Goal: Information Seeking & Learning: Learn about a topic

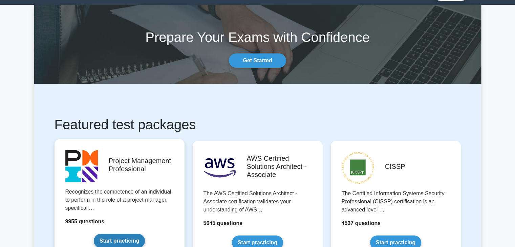
scroll to position [34, 0]
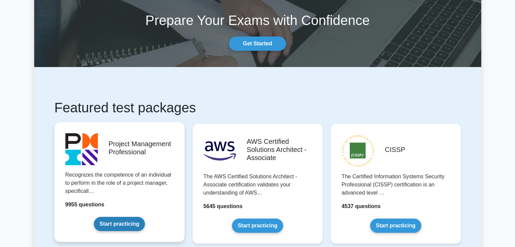
click at [135, 217] on link "Start practicing" at bounding box center [119, 224] width 51 height 14
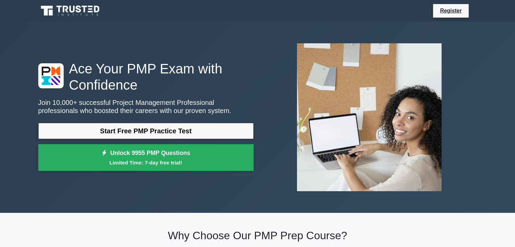
scroll to position [34, 0]
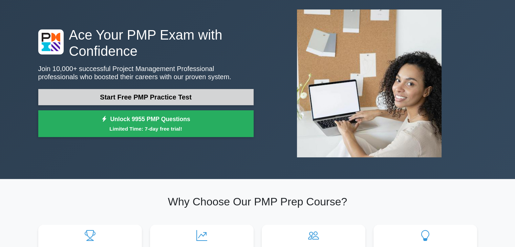
click at [152, 99] on link "Start Free PMP Practice Test" at bounding box center [146, 97] width 216 height 16
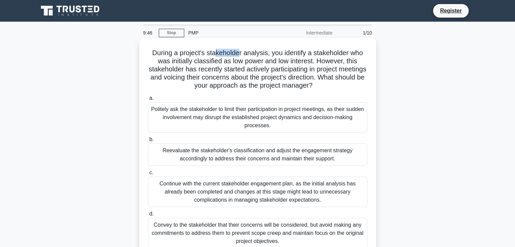
drag, startPoint x: 221, startPoint y: 55, endPoint x: 239, endPoint y: 54, distance: 17.3
click at [239, 54] on h5 "During a project's stakeholder analysis, you identify a stakeholder who was ini…" at bounding box center [257, 69] width 221 height 41
click at [208, 59] on h5 "During a project's stakeholder analysis, you identify a stakeholder who was ini…" at bounding box center [257, 69] width 221 height 41
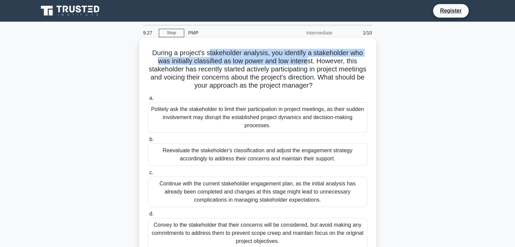
drag, startPoint x: 209, startPoint y: 56, endPoint x: 308, endPoint y: 62, distance: 98.5
click at [308, 62] on h5 "During a project's stakeholder analysis, you identify a stakeholder who was ini…" at bounding box center [257, 69] width 221 height 41
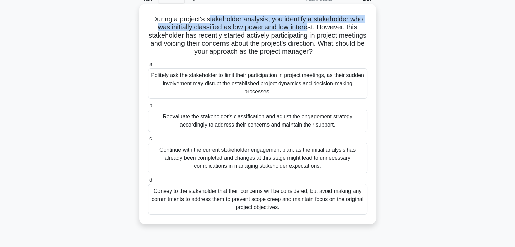
scroll to position [68, 0]
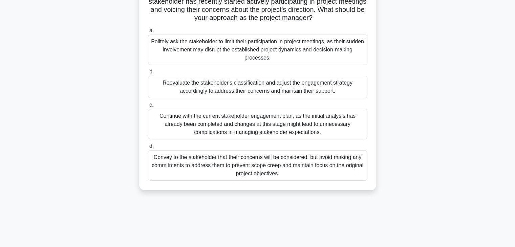
click at [219, 91] on div "Reevaluate the stakeholder's classification and adjust the engagement strategy …" at bounding box center [258, 87] width 220 height 22
click at [148, 74] on input "b. Reevaluate the stakeholder's classification and adjust the engagement strate…" at bounding box center [148, 72] width 0 height 4
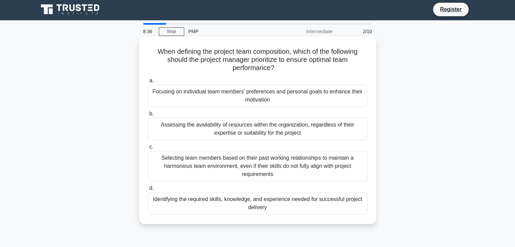
scroll to position [0, 0]
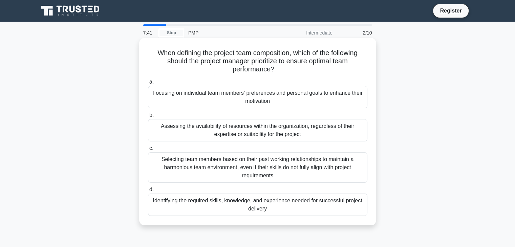
click at [225, 208] on div "Identifying the required skills, knowledge, and experience needed for successfu…" at bounding box center [258, 205] width 220 height 22
click at [148, 192] on input "d. Identifying the required skills, knowledge, and experience needed for succes…" at bounding box center [148, 190] width 0 height 4
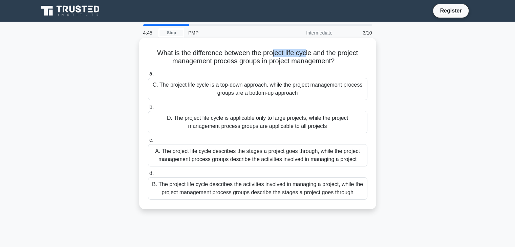
drag, startPoint x: 274, startPoint y: 54, endPoint x: 307, endPoint y: 55, distance: 33.2
click at [307, 55] on h5 "What is the difference between the project life cycle and the project managemen…" at bounding box center [257, 57] width 221 height 17
drag, startPoint x: 231, startPoint y: 63, endPoint x: 261, endPoint y: 62, distance: 30.5
click at [261, 62] on h5 "What is the difference between the project life cycle and the project managemen…" at bounding box center [257, 57] width 221 height 17
click at [234, 157] on div "A. The project life cycle describes the stages a project goes through, while th…" at bounding box center [258, 155] width 220 height 22
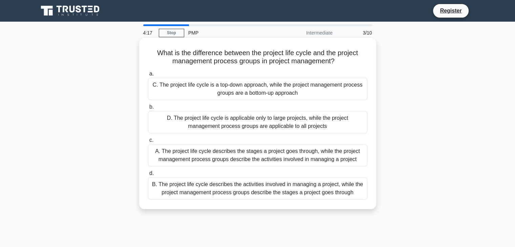
click at [148, 143] on input "c. A. The project life cycle describes the stages a project goes through, while…" at bounding box center [148, 140] width 0 height 4
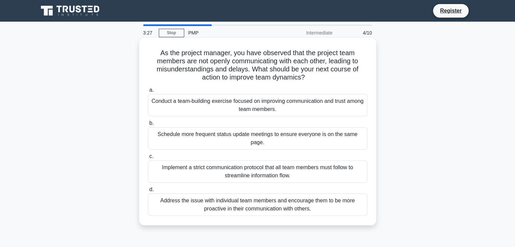
click at [199, 106] on div "Conduct a team-building exercise focused on improving communication and trust a…" at bounding box center [258, 105] width 220 height 22
click at [148, 93] on input "a. Conduct a team-building exercise focused on improving communication and trus…" at bounding box center [148, 90] width 0 height 4
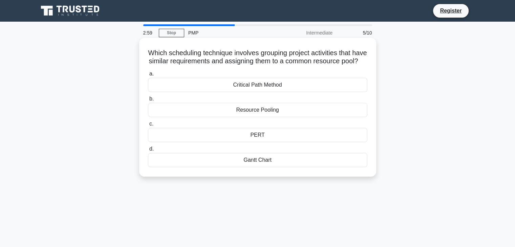
click at [253, 117] on div "Resource Pooling" at bounding box center [258, 110] width 220 height 14
click at [148, 101] on input "b. Resource Pooling" at bounding box center [148, 99] width 0 height 4
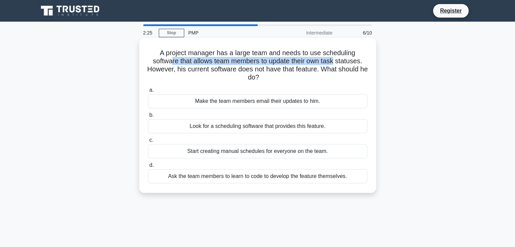
drag, startPoint x: 170, startPoint y: 63, endPoint x: 336, endPoint y: 60, distance: 166.4
click at [336, 60] on h5 "A project manager has a large team and needs to use scheduling software that al…" at bounding box center [257, 65] width 221 height 33
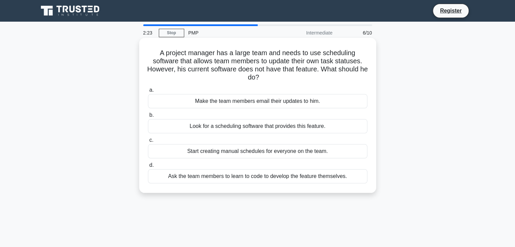
click at [308, 127] on div "Look for a scheduling software that provides this feature." at bounding box center [258, 126] width 220 height 14
click at [148, 118] on input "b. Look for a scheduling software that provides this feature." at bounding box center [148, 115] width 0 height 4
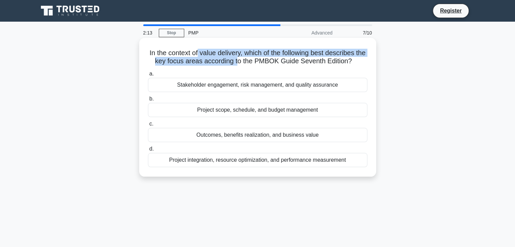
drag, startPoint x: 201, startPoint y: 55, endPoint x: 244, endPoint y: 58, distance: 43.5
click at [244, 58] on h5 "In the context of value delivery, which of the following best describes the key…" at bounding box center [257, 57] width 221 height 17
click at [243, 64] on h5 "In the context of value delivery, which of the following best describes the key…" at bounding box center [257, 57] width 221 height 17
click at [241, 67] on div "In the context of value delivery, which of the following best describes the key…" at bounding box center [258, 108] width 232 height 134
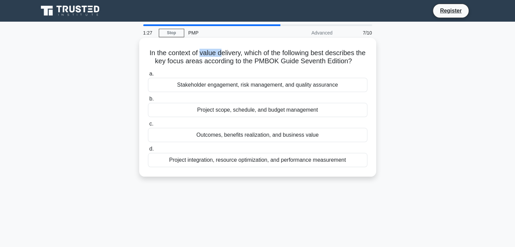
drag, startPoint x: 204, startPoint y: 56, endPoint x: 225, endPoint y: 56, distance: 21.4
click at [225, 56] on h5 "In the context of value delivery, which of the following best describes the key…" at bounding box center [257, 57] width 221 height 17
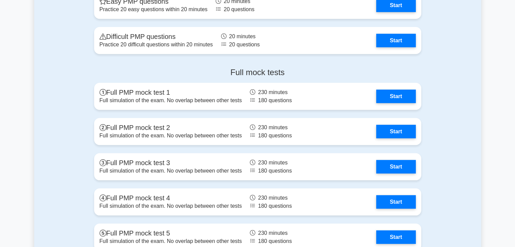
scroll to position [1898, 0]
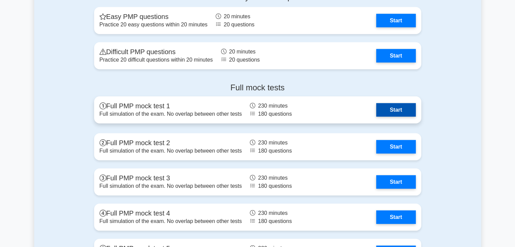
click at [394, 113] on link "Start" at bounding box center [395, 110] width 39 height 14
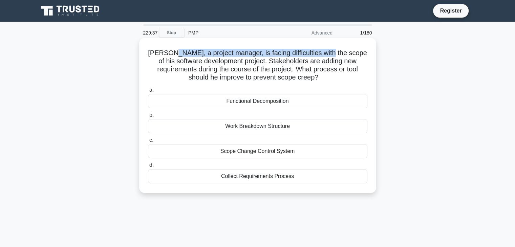
drag, startPoint x: 178, startPoint y: 54, endPoint x: 335, endPoint y: 56, distance: 157.6
click at [335, 56] on h5 "[PERSON_NAME], a project manager, is facing difficulties with the scope of his …" at bounding box center [257, 65] width 221 height 33
click at [244, 155] on div "Scope Change Control System" at bounding box center [258, 151] width 220 height 14
click at [148, 143] on input "c. Scope Change Control System" at bounding box center [148, 140] width 0 height 4
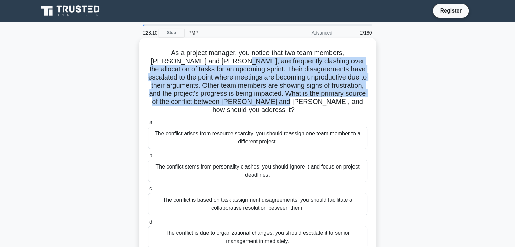
drag, startPoint x: 212, startPoint y: 62, endPoint x: 310, endPoint y: 103, distance: 106.2
click at [310, 103] on h5 "As a project manager, you notice that two team members, Lisa and Mark, are freq…" at bounding box center [257, 82] width 221 height 66
click at [197, 69] on h5 "As a project manager, you notice that two team members, Lisa and Mark, are freq…" at bounding box center [257, 82] width 221 height 66
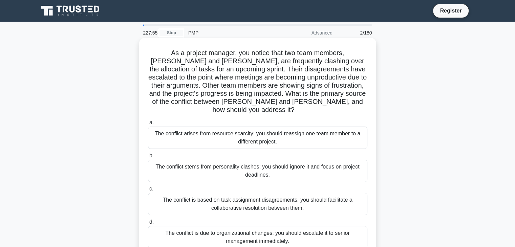
scroll to position [34, 0]
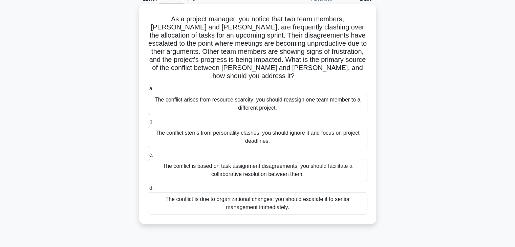
click at [236, 164] on div "The conflict is based on task assignment disagreements; you should facilitate a…" at bounding box center [258, 170] width 220 height 22
click at [148, 158] on input "c. The conflict is based on task assignment disagreements; you should facilitat…" at bounding box center [148, 155] width 0 height 4
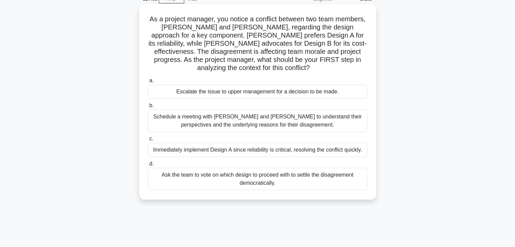
scroll to position [0, 0]
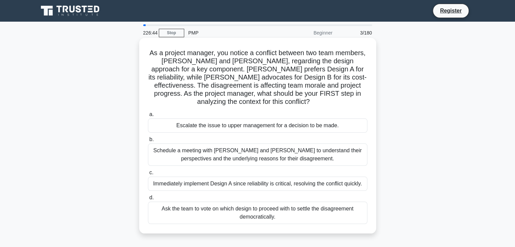
click at [222, 156] on div "Schedule a meeting with Sarah and John to understand their perspectives and the…" at bounding box center [258, 155] width 220 height 22
click at [148, 142] on input "b. Schedule a meeting with Sarah and John to understand their perspectives and …" at bounding box center [148, 140] width 0 height 4
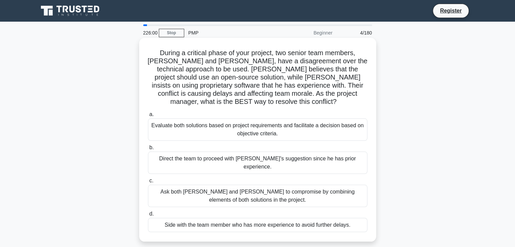
click at [226, 122] on div "Evaluate both solutions based on project requirements and facilitate a decision…" at bounding box center [258, 130] width 220 height 22
click at [148, 117] on input "a. Evaluate both solutions based on project requirements and facilitate a decis…" at bounding box center [148, 114] width 0 height 4
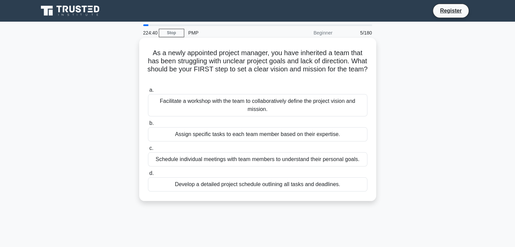
click at [227, 106] on div "Facilitate a workshop with the team to collaboratively define the project visio…" at bounding box center [258, 105] width 220 height 22
click at [148, 93] on input "a. Facilitate a workshop with the team to collaboratively define the project vi…" at bounding box center [148, 90] width 0 height 4
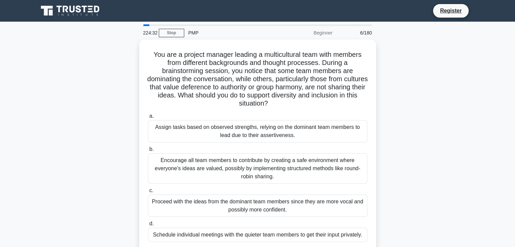
scroll to position [34, 0]
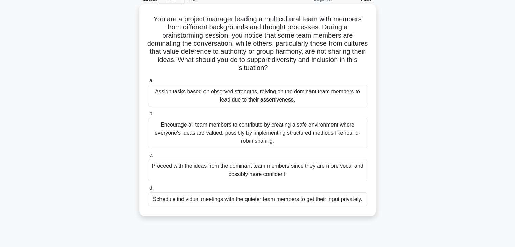
click at [227, 136] on div "Encourage all team members to contribute by creating a safe environment where e…" at bounding box center [258, 133] width 220 height 30
click at [148, 116] on input "b. Encourage all team members to contribute by creating a safe environment wher…" at bounding box center [148, 114] width 0 height 4
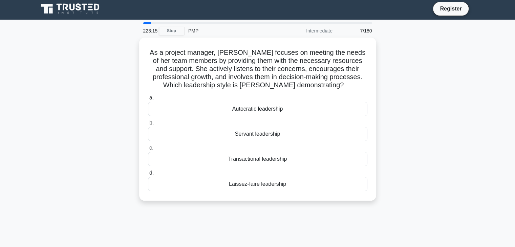
scroll to position [0, 0]
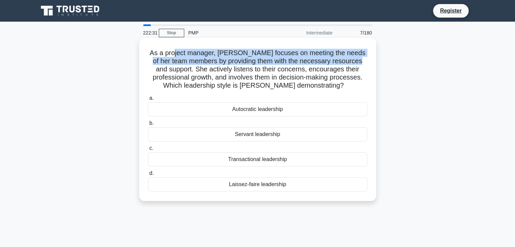
drag, startPoint x: 176, startPoint y: 53, endPoint x: 354, endPoint y: 63, distance: 179.2
click at [354, 63] on h5 "As a project manager, Lisa focuses on meeting the needs of her team members by …" at bounding box center [257, 69] width 221 height 41
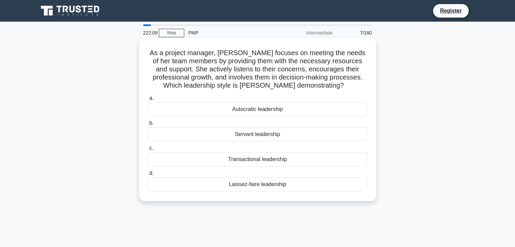
click at [248, 160] on div "Transactional leadership" at bounding box center [258, 159] width 220 height 14
click at [148, 151] on input "c. Transactional leadership" at bounding box center [148, 148] width 0 height 4
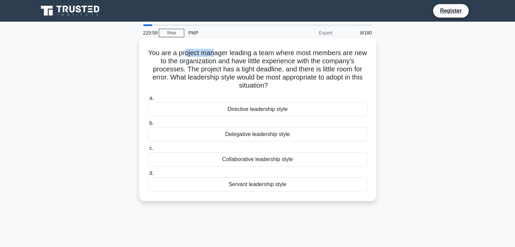
drag, startPoint x: 189, startPoint y: 55, endPoint x: 220, endPoint y: 55, distance: 31.2
click at [220, 55] on h5 "You are a project manager leading a team where most members are new to the orga…" at bounding box center [257, 69] width 221 height 41
click at [250, 161] on div "Collaborative leadership style" at bounding box center [258, 159] width 220 height 14
click at [148, 151] on input "c. Collaborative leadership style" at bounding box center [148, 148] width 0 height 4
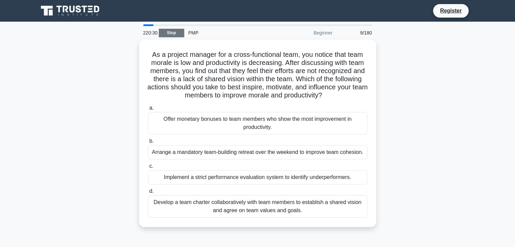
click at [176, 33] on link "Stop" at bounding box center [171, 33] width 25 height 8
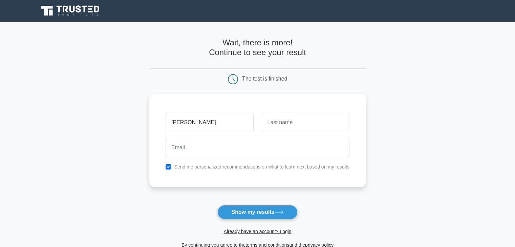
type input "Alper"
click at [283, 128] on input "text" at bounding box center [306, 123] width 88 height 20
type input "Akpinar"
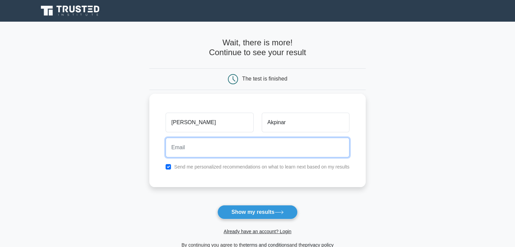
click at [276, 145] on input "email" at bounding box center [258, 148] width 184 height 20
type input "alperakpi@gmail.com"
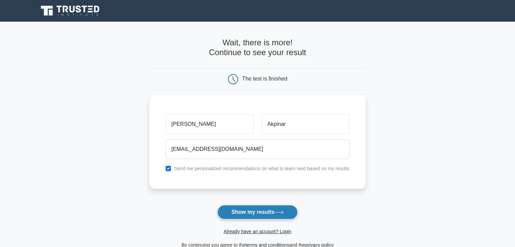
click at [252, 211] on button "Show my results" at bounding box center [258, 212] width 80 height 14
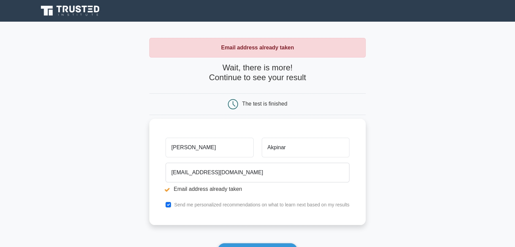
click at [217, 151] on input "[PERSON_NAME]" at bounding box center [210, 148] width 88 height 20
drag, startPoint x: 263, startPoint y: 50, endPoint x: 287, endPoint y: 51, distance: 24.4
click at [287, 50] on strong "Email address already taken" at bounding box center [257, 48] width 73 height 6
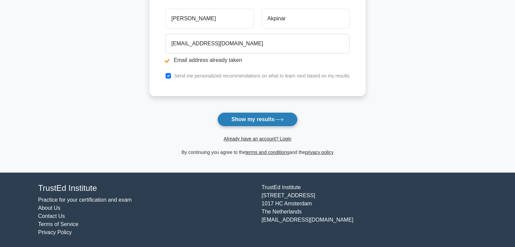
click at [260, 121] on button "Show my results" at bounding box center [258, 119] width 80 height 14
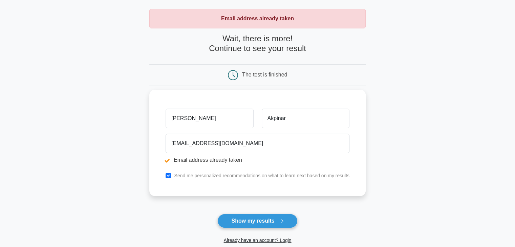
scroll to position [68, 0]
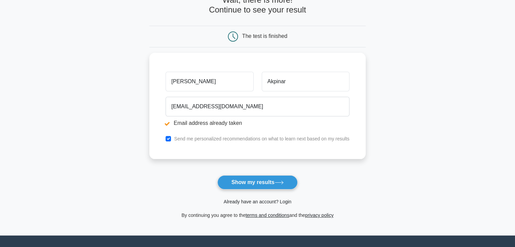
click at [254, 201] on link "Already have an account? Login" at bounding box center [258, 201] width 68 height 5
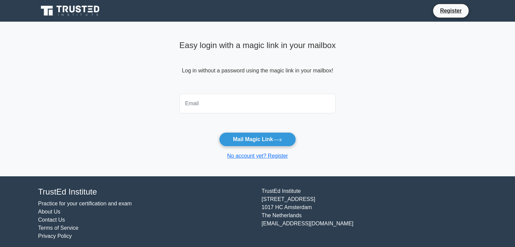
click at [212, 104] on input "email" at bounding box center [258, 104] width 157 height 20
type input "[EMAIL_ADDRESS][DOMAIN_NAME]"
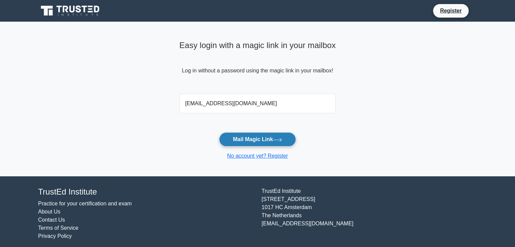
click at [252, 140] on button "Mail Magic Link" at bounding box center [257, 139] width 77 height 14
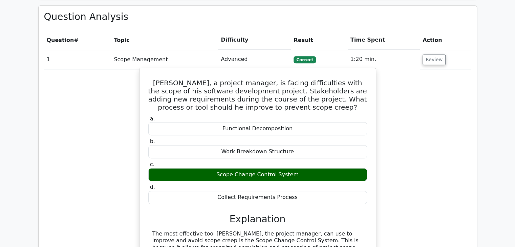
scroll to position [474, 0]
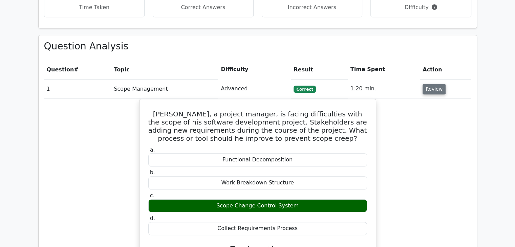
click at [431, 84] on button "Review" at bounding box center [434, 89] width 23 height 11
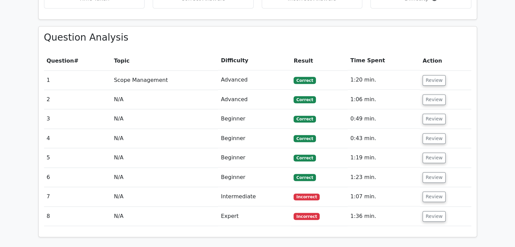
scroll to position [508, 0]
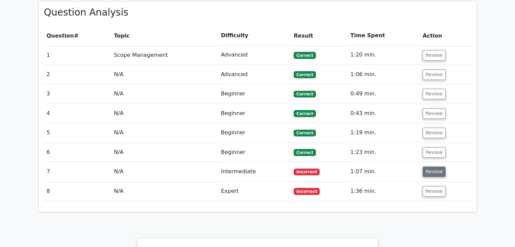
click at [429, 167] on button "Review" at bounding box center [434, 172] width 23 height 11
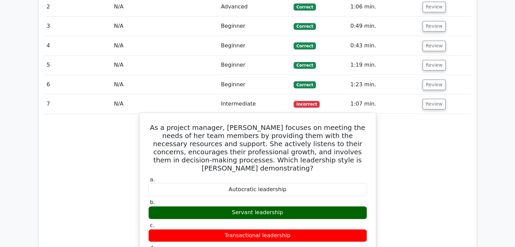
scroll to position [474, 0]
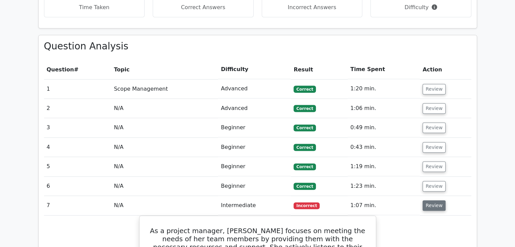
click at [434, 201] on button "Review" at bounding box center [434, 206] width 23 height 11
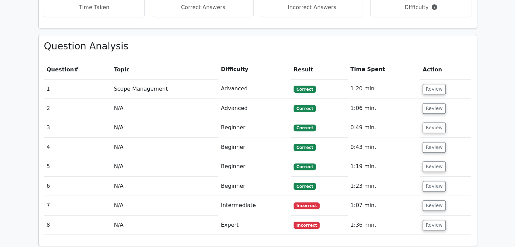
scroll to position [508, 0]
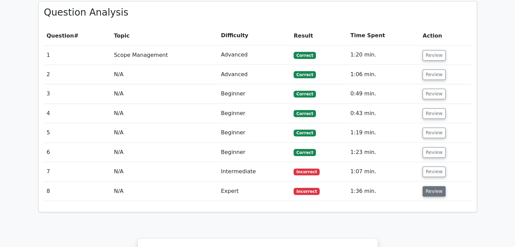
click at [427, 186] on button "Review" at bounding box center [434, 191] width 23 height 11
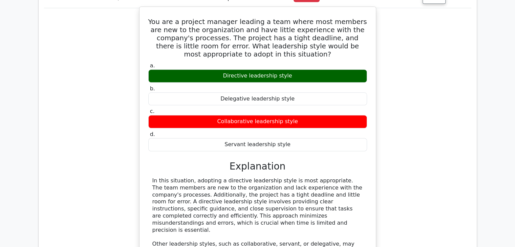
scroll to position [712, 0]
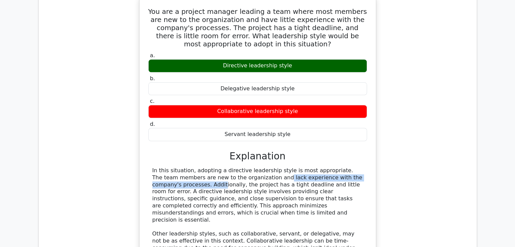
drag, startPoint x: 210, startPoint y: 141, endPoint x: 339, endPoint y: 141, distance: 128.8
click at [339, 167] on div "In this situation, adopting a directive leadership style is most appropriate. T…" at bounding box center [257, 223] width 211 height 113
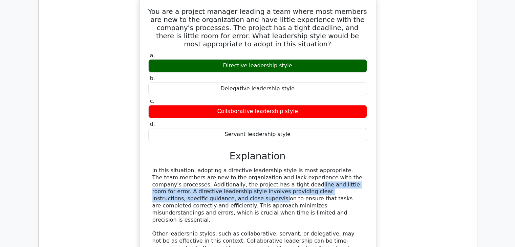
drag, startPoint x: 236, startPoint y: 151, endPoint x: 351, endPoint y: 160, distance: 115.2
click at [351, 167] on div "In this situation, adopting a directive leadership style is most appropriate. T…" at bounding box center [257, 223] width 211 height 113
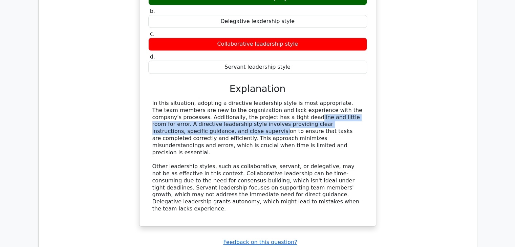
scroll to position [779, 0]
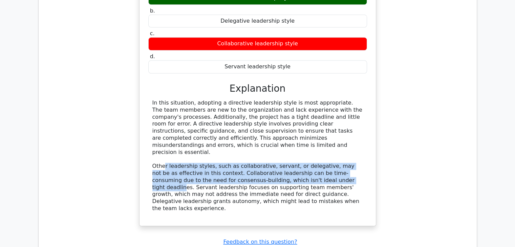
drag, startPoint x: 164, startPoint y: 125, endPoint x: 308, endPoint y: 140, distance: 144.7
click at [308, 140] on div "In this situation, adopting a directive leadership style is most appropriate. T…" at bounding box center [257, 156] width 211 height 113
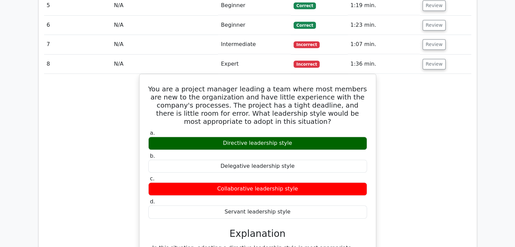
scroll to position [576, 0]
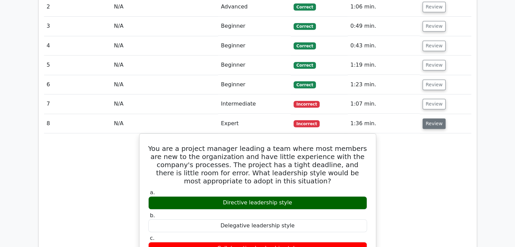
click at [430, 119] on button "Review" at bounding box center [434, 124] width 23 height 11
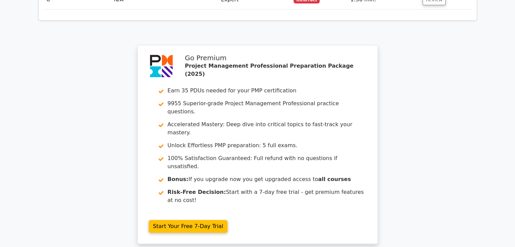
scroll to position [745, 0]
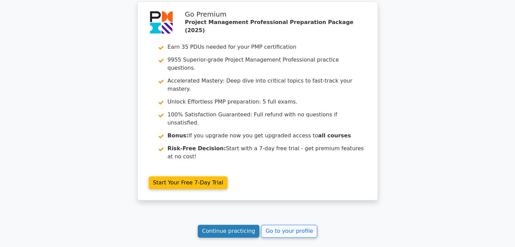
click at [240, 225] on link "Continue practicing" at bounding box center [229, 231] width 62 height 13
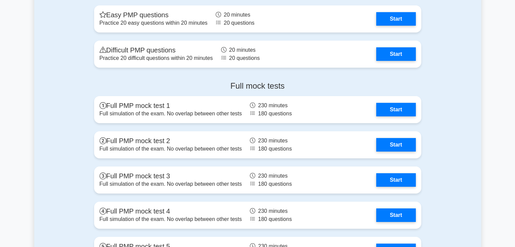
scroll to position [2304, 0]
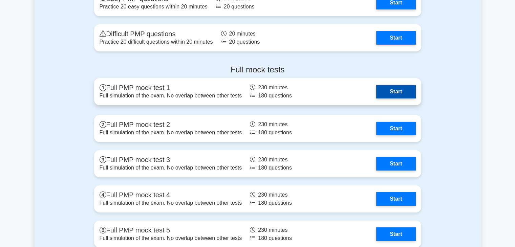
click at [391, 93] on link "Start" at bounding box center [395, 92] width 39 height 14
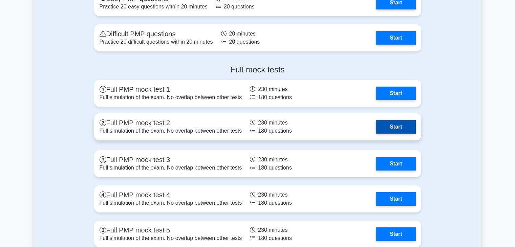
click at [385, 126] on link "Start" at bounding box center [395, 127] width 39 height 14
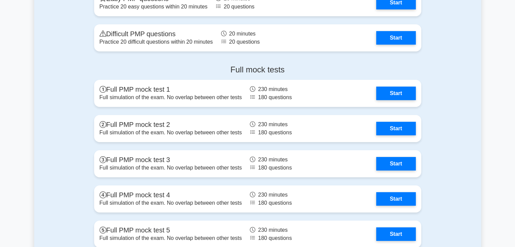
scroll to position [2338, 0]
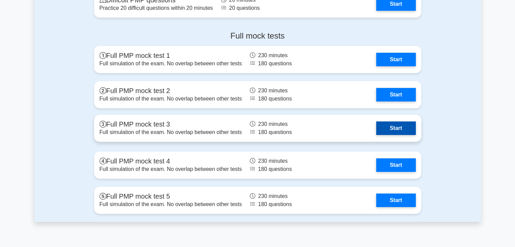
click at [394, 125] on link "Start" at bounding box center [395, 129] width 39 height 14
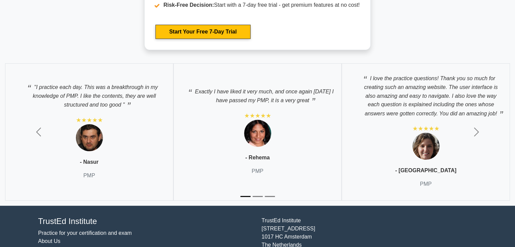
scroll to position [2742, 0]
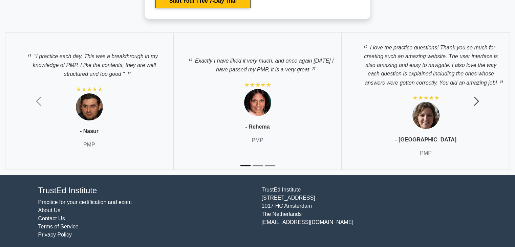
click at [476, 100] on span "button" at bounding box center [476, 101] width 11 height 11
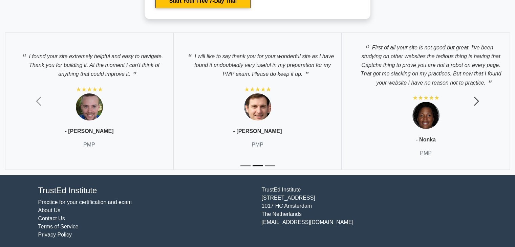
click at [476, 100] on span "button" at bounding box center [476, 101] width 11 height 11
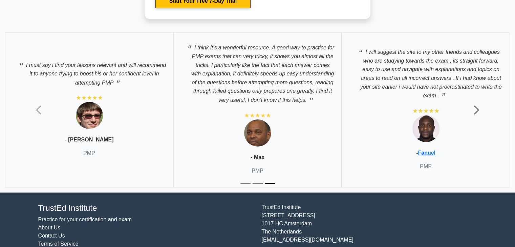
click at [476, 105] on span "button" at bounding box center [476, 110] width 11 height 11
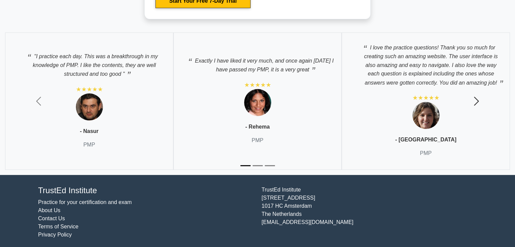
click at [476, 102] on span "button" at bounding box center [476, 101] width 11 height 11
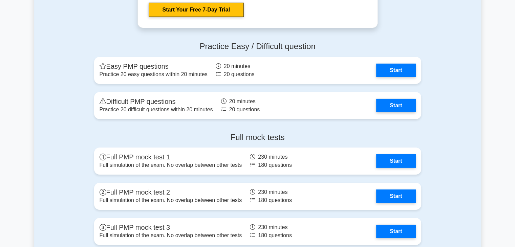
scroll to position [2199, 0]
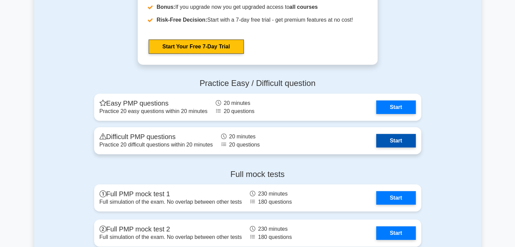
click at [389, 141] on link "Start" at bounding box center [395, 141] width 39 height 14
click at [376, 136] on link "Start" at bounding box center [395, 141] width 39 height 14
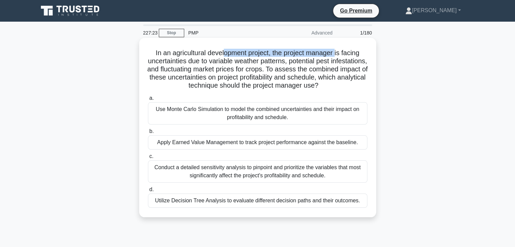
drag, startPoint x: 233, startPoint y: 56, endPoint x: 338, endPoint y: 57, distance: 105.0
click at [338, 57] on h5 "In an agricultural development project, the project manager is facing uncertain…" at bounding box center [257, 69] width 221 height 41
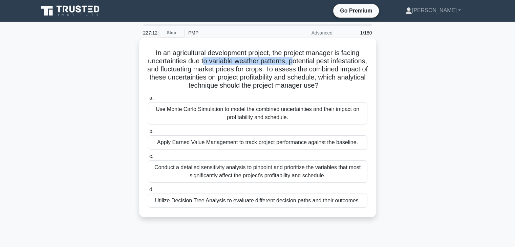
drag, startPoint x: 221, startPoint y: 62, endPoint x: 311, endPoint y: 62, distance: 90.8
click at [311, 62] on h5 "In an agricultural development project, the project manager is facing uncertain…" at bounding box center [257, 69] width 221 height 41
click at [190, 118] on div "Use Monte Carlo Simulation to model the combined uncertainties and their impact…" at bounding box center [258, 113] width 220 height 22
click at [148, 101] on input "a. Use Monte Carlo Simulation to model the combined uncertainties and their imp…" at bounding box center [148, 98] width 0 height 4
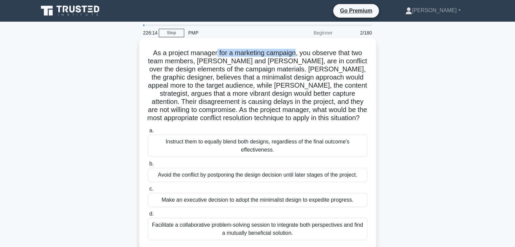
drag, startPoint x: 215, startPoint y: 53, endPoint x: 295, endPoint y: 56, distance: 80.4
click at [295, 56] on h5 "As a project manager for a marketing campaign, you observe that two team member…" at bounding box center [257, 86] width 221 height 74
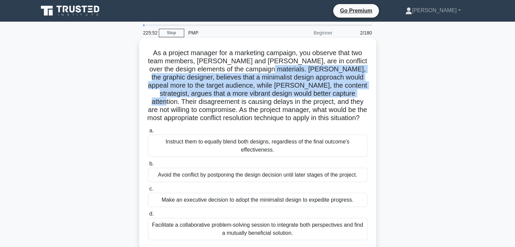
drag, startPoint x: 251, startPoint y: 71, endPoint x: 333, endPoint y: 90, distance: 84.2
click at [333, 90] on h5 "As a project manager for a marketing campaign, you observe that two team member…" at bounding box center [257, 86] width 221 height 74
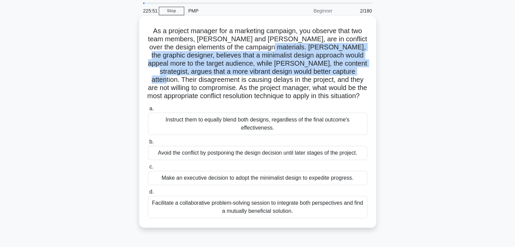
scroll to position [34, 0]
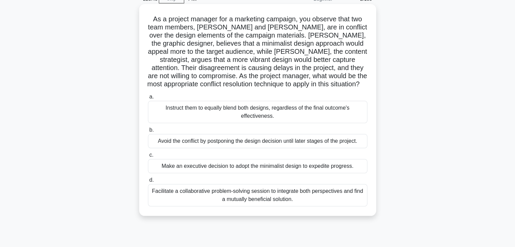
click at [262, 200] on div "Facilitate a collaborative problem-solving session to integrate both perspectiv…" at bounding box center [258, 195] width 220 height 22
click at [148, 183] on input "d. Facilitate a collaborative problem-solving session to integrate both perspec…" at bounding box center [148, 180] width 0 height 4
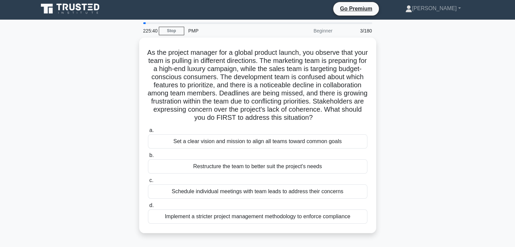
scroll to position [0, 0]
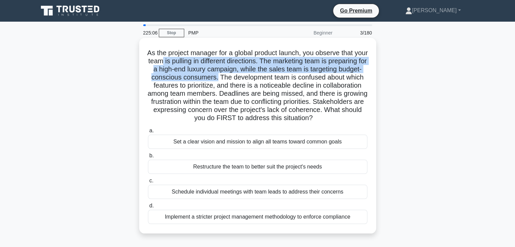
drag, startPoint x: 186, startPoint y: 63, endPoint x: 279, endPoint y: 81, distance: 94.5
click at [279, 81] on h5 "As the project manager for a global product launch, you observe that your team …" at bounding box center [257, 86] width 221 height 74
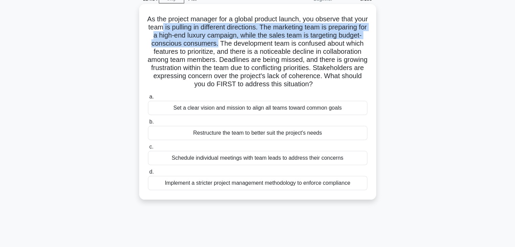
click at [206, 40] on h5 "As the project manager for a global product launch, you observe that your team …" at bounding box center [257, 52] width 221 height 74
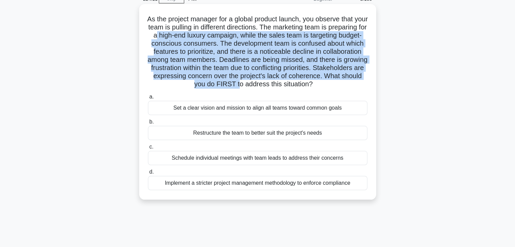
drag, startPoint x: 203, startPoint y: 38, endPoint x: 324, endPoint y: 88, distance: 130.6
click at [324, 88] on h5 "As the project manager for a global product launch, you observe that your team …" at bounding box center [257, 52] width 221 height 74
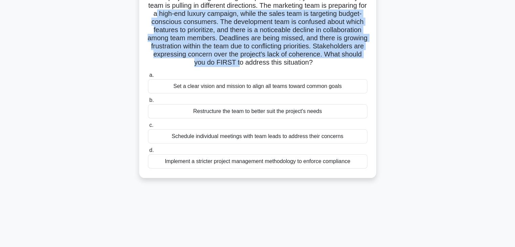
scroll to position [68, 0]
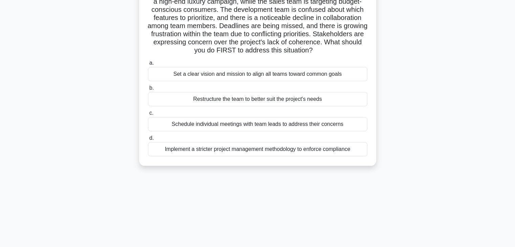
click at [229, 131] on div "Schedule individual meetings with team leads to address their concerns" at bounding box center [258, 124] width 220 height 14
click at [148, 116] on input "c. Schedule individual meetings with team leads to address their concerns" at bounding box center [148, 113] width 0 height 4
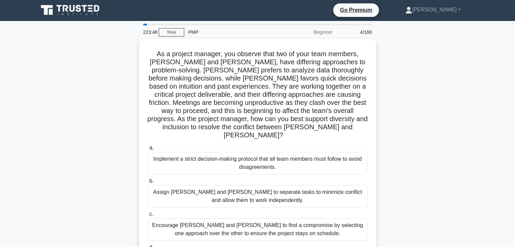
scroll to position [0, 0]
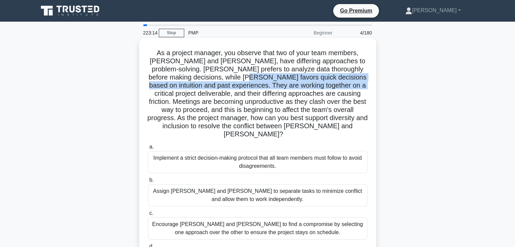
drag, startPoint x: 203, startPoint y: 74, endPoint x: 319, endPoint y: 82, distance: 115.8
click at [319, 82] on h5 "As a project manager, you observe that two of your team members, Mei and Carlos…" at bounding box center [257, 94] width 221 height 90
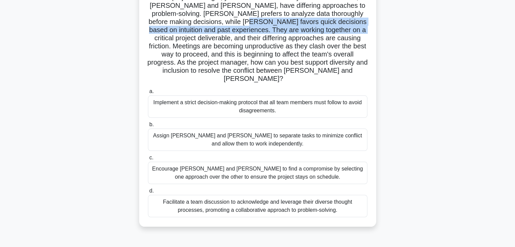
scroll to position [68, 0]
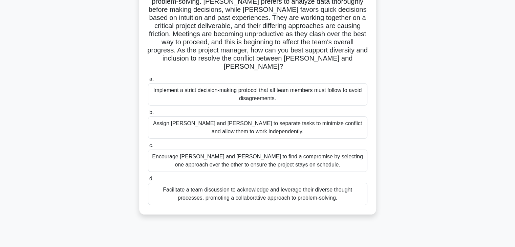
click at [244, 189] on div "Facilitate a team discussion to acknowledge and leverage their diverse thought …" at bounding box center [258, 194] width 220 height 22
click at [148, 181] on input "d. Facilitate a team discussion to acknowledge and leverage their diverse thoug…" at bounding box center [148, 179] width 0 height 4
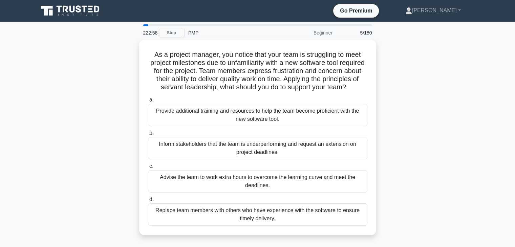
scroll to position [0, 0]
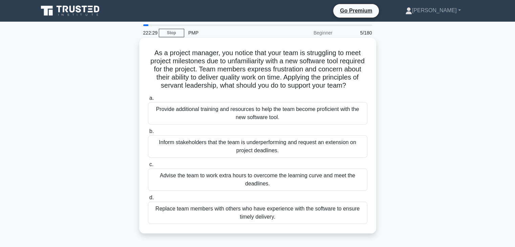
click at [213, 125] on div "Provide additional training and resources to help the team become proficient wi…" at bounding box center [258, 113] width 220 height 22
click at [148, 101] on input "a. Provide additional training and resources to help the team become proficient…" at bounding box center [148, 98] width 0 height 4
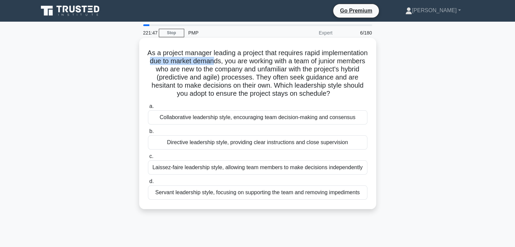
drag, startPoint x: 203, startPoint y: 62, endPoint x: 269, endPoint y: 65, distance: 66.5
click at [269, 65] on h5 "As a project manager leading a project that requires rapid implementation due t…" at bounding box center [257, 73] width 221 height 49
click at [231, 150] on div "Directive leadership style, providing clear instructions and close supervision" at bounding box center [258, 143] width 220 height 14
click at [148, 134] on input "b. Directive leadership style, providing clear instructions and close supervisi…" at bounding box center [148, 131] width 0 height 4
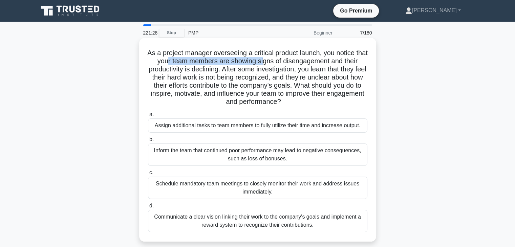
drag, startPoint x: 174, startPoint y: 63, endPoint x: 270, endPoint y: 62, distance: 95.9
click at [270, 62] on h5 "As a project manager overseeing a critical product launch, you notice that your…" at bounding box center [257, 78] width 221 height 58
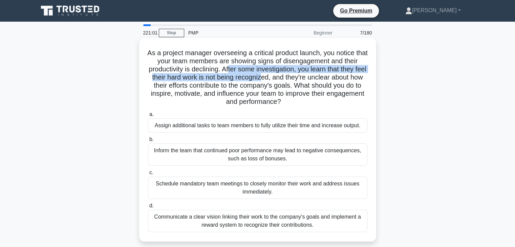
drag, startPoint x: 236, startPoint y: 71, endPoint x: 275, endPoint y: 80, distance: 40.6
click at [275, 80] on h5 "As a project manager overseeing a critical product launch, you notice that your…" at bounding box center [257, 78] width 221 height 58
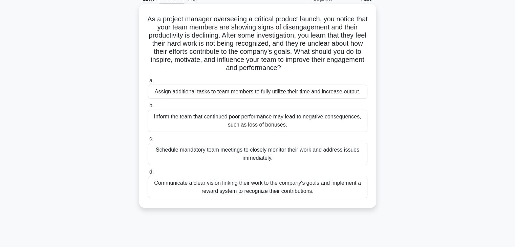
click at [249, 189] on div "Communicate a clear vision linking their work to the company's goals and implem…" at bounding box center [258, 187] width 220 height 22
click at [148, 175] on input "d. Communicate a clear vision linking their work to the company's goals and imp…" at bounding box center [148, 172] width 0 height 4
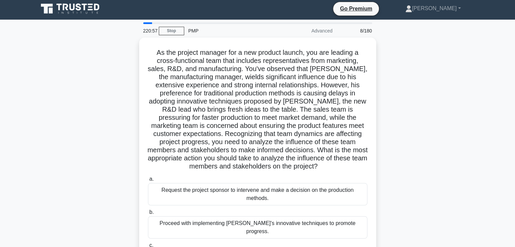
scroll to position [0, 0]
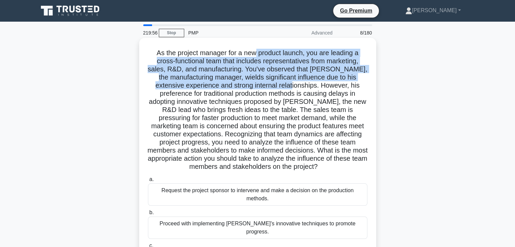
drag, startPoint x: 254, startPoint y: 55, endPoint x: 316, endPoint y: 87, distance: 69.7
click at [316, 87] on h5 "As the project manager for a new product launch, you are leading a cross-functi…" at bounding box center [257, 110] width 221 height 123
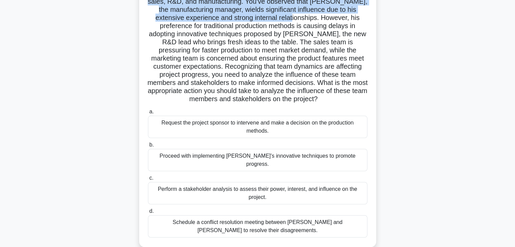
scroll to position [102, 0]
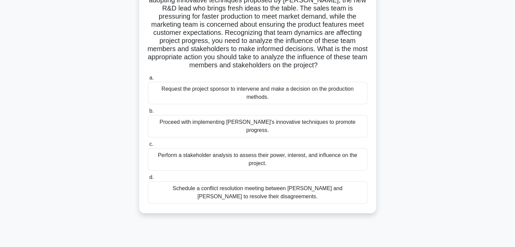
click at [235, 184] on div "Schedule a conflict resolution meeting between Carlos and Mei to resolve their …" at bounding box center [258, 193] width 220 height 22
click at [148, 180] on input "d. Schedule a conflict resolution meeting between Carlos and Mei to resolve the…" at bounding box center [148, 178] width 0 height 4
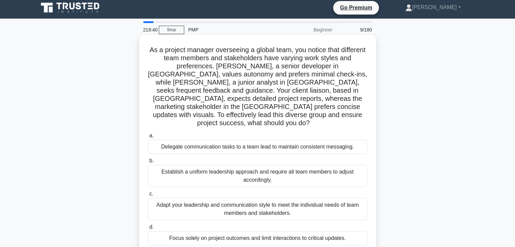
scroll to position [0, 0]
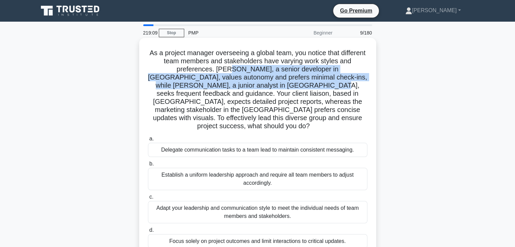
drag, startPoint x: 205, startPoint y: 70, endPoint x: 252, endPoint y: 88, distance: 50.8
click at [252, 88] on h5 "As a project manager overseeing a global team, you notice that different team m…" at bounding box center [257, 90] width 221 height 82
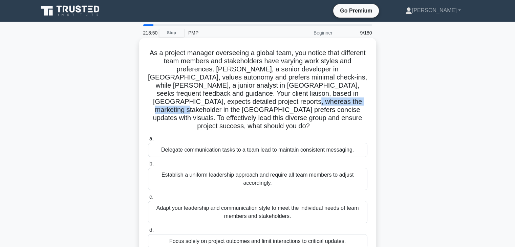
drag, startPoint x: 197, startPoint y: 102, endPoint x: 274, endPoint y: 104, distance: 76.6
click at [274, 104] on h5 "As a project manager overseeing a global team, you notice that different team m…" at bounding box center [257, 90] width 221 height 82
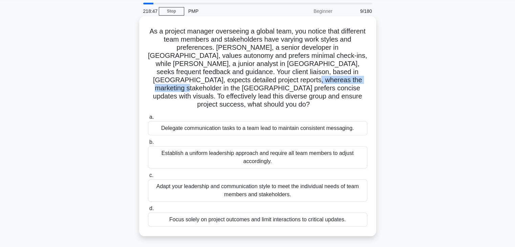
scroll to position [34, 0]
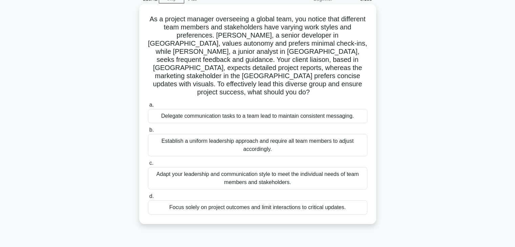
click at [261, 167] on div "Adapt your leadership and communication style to meet the individual needs of t…" at bounding box center [258, 178] width 220 height 22
click at [148, 166] on input "c. Adapt your leadership and communication style to meet the individual needs o…" at bounding box center [148, 163] width 0 height 4
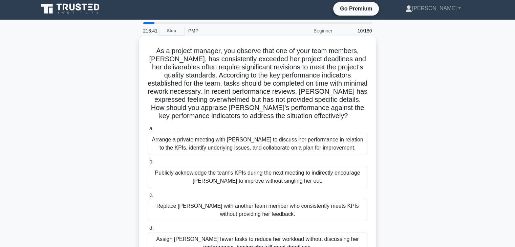
scroll to position [0, 0]
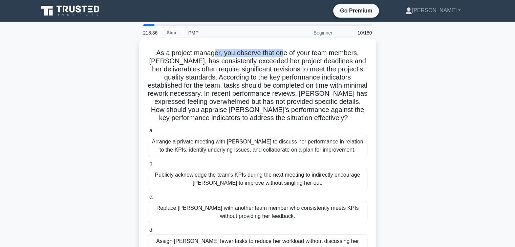
drag, startPoint x: 211, startPoint y: 53, endPoint x: 284, endPoint y: 56, distance: 72.2
click at [284, 56] on h5 "As a project manager, you observe that one of your team members, Emma, has cons…" at bounding box center [257, 86] width 221 height 74
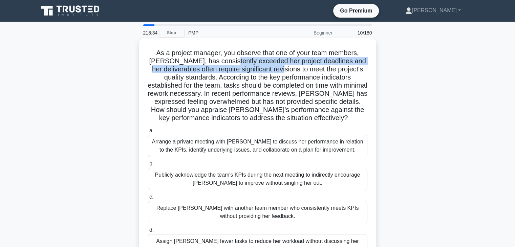
drag, startPoint x: 242, startPoint y: 64, endPoint x: 306, endPoint y: 67, distance: 64.4
click at [306, 67] on h5 "As a project manager, you observe that one of your team members, Emma, has cons…" at bounding box center [257, 86] width 221 height 74
click at [261, 69] on h5 "As a project manager, you observe that one of your team members, Emma, has cons…" at bounding box center [257, 86] width 221 height 74
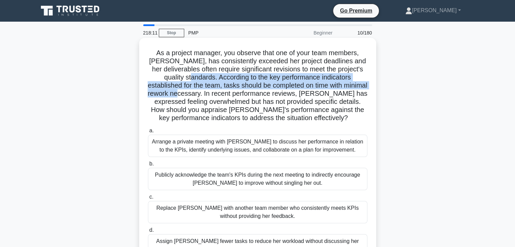
drag, startPoint x: 216, startPoint y: 78, endPoint x: 235, endPoint y: 97, distance: 26.1
click at [235, 97] on h5 "As a project manager, you observe that one of your team members, Emma, has cons…" at bounding box center [257, 86] width 221 height 74
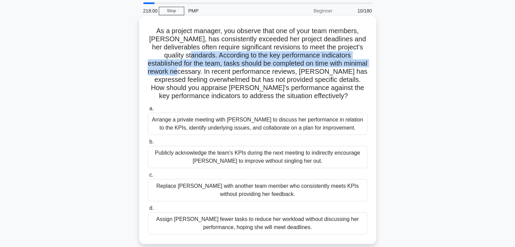
scroll to position [34, 0]
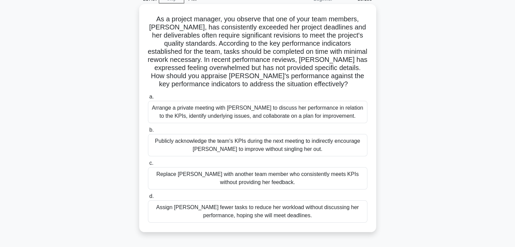
click at [226, 112] on div "Arrange a private meeting with Emma to discuss her performance in relation to t…" at bounding box center [258, 112] width 220 height 22
click at [148, 99] on input "a. Arrange a private meeting with Emma to discuss her performance in relation t…" at bounding box center [148, 97] width 0 height 4
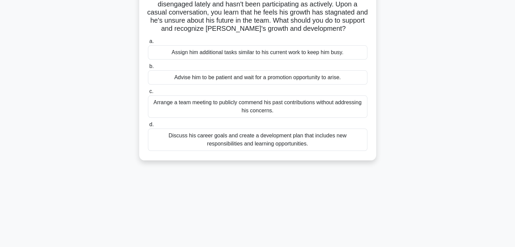
scroll to position [0, 0]
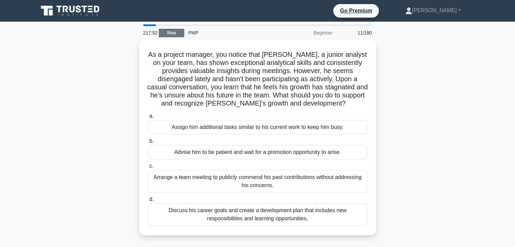
click at [167, 34] on link "Stop" at bounding box center [171, 33] width 25 height 8
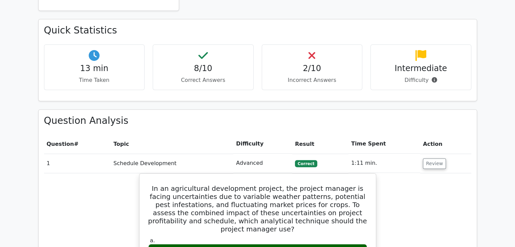
scroll to position [441, 0]
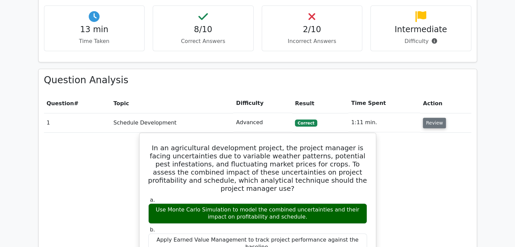
click at [428, 118] on button "Review" at bounding box center [434, 123] width 23 height 11
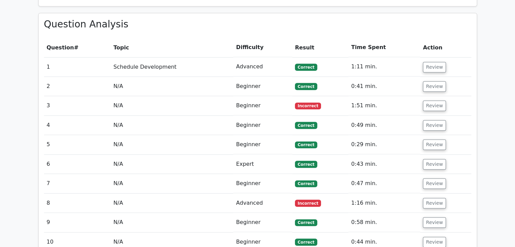
scroll to position [508, 0]
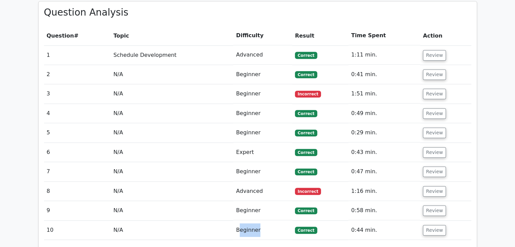
drag, startPoint x: 240, startPoint y: 198, endPoint x: 293, endPoint y: 194, distance: 53.0
click at [292, 221] on td "Beginner" at bounding box center [262, 230] width 59 height 19
drag, startPoint x: 238, startPoint y: 178, endPoint x: 264, endPoint y: 178, distance: 25.8
click at [264, 201] on td "Beginner" at bounding box center [262, 210] width 59 height 19
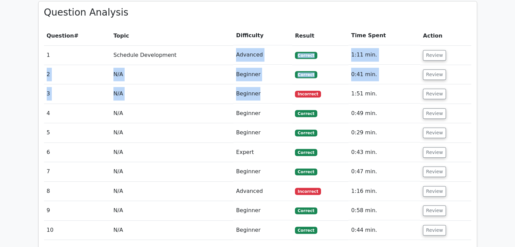
drag, startPoint x: 238, startPoint y: 20, endPoint x: 260, endPoint y: 59, distance: 44.9
click at [260, 59] on tbody "1 Schedule Development Advanced [GEOGRAPHIC_DATA] 1:11 min. Review" at bounding box center [258, 142] width 428 height 195
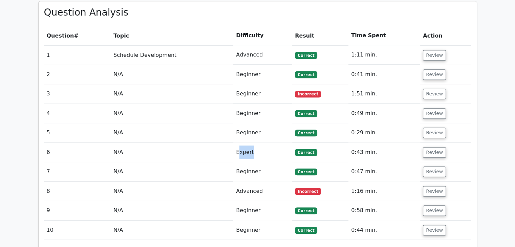
drag, startPoint x: 240, startPoint y: 118, endPoint x: 259, endPoint y: 121, distance: 19.3
click at [259, 143] on td "Expert" at bounding box center [262, 152] width 59 height 19
drag, startPoint x: 240, startPoint y: 137, endPoint x: 243, endPoint y: 157, distance: 19.5
click at [253, 162] on td "Beginner" at bounding box center [262, 171] width 59 height 19
drag, startPoint x: 239, startPoint y: 159, endPoint x: 265, endPoint y: 164, distance: 26.6
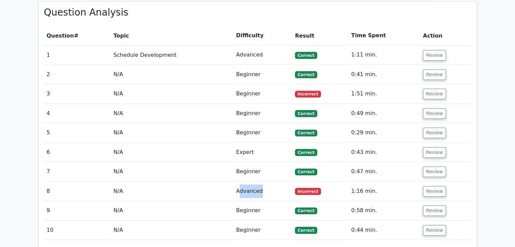
click at [265, 182] on td "Advanced" at bounding box center [262, 191] width 59 height 19
click at [431, 89] on button "Review" at bounding box center [434, 94] width 23 height 11
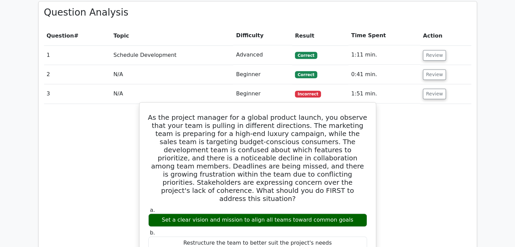
scroll to position [474, 0]
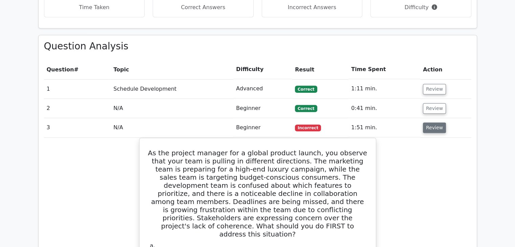
click at [427, 123] on button "Review" at bounding box center [434, 128] width 23 height 11
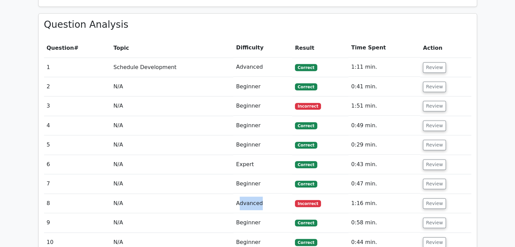
scroll to position [508, 0]
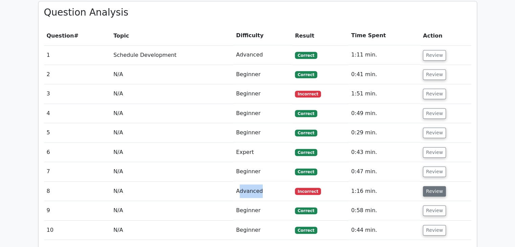
click at [426, 186] on button "Review" at bounding box center [434, 191] width 23 height 11
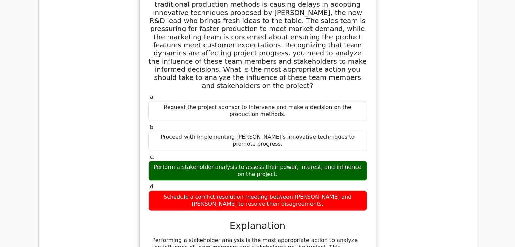
scroll to position [779, 0]
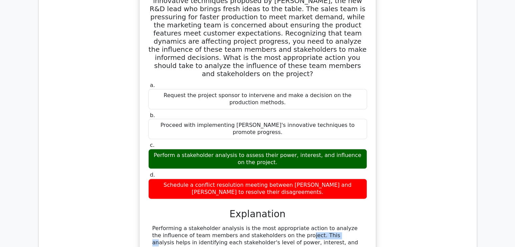
drag, startPoint x: 247, startPoint y: 179, endPoint x: 276, endPoint y: 180, distance: 29.2
click at [276, 225] on div "Performing a stakeholder analysis is the most appropriate action to analyze the…" at bounding box center [257, 249] width 211 height 49
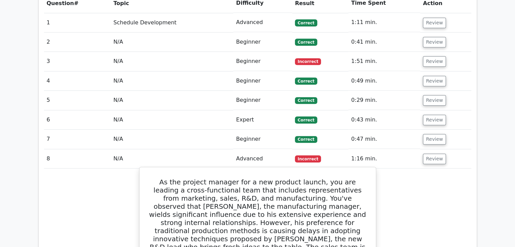
scroll to position [508, 0]
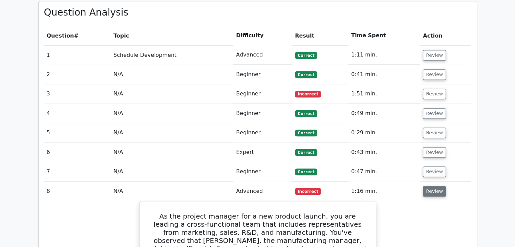
click at [426, 186] on button "Review" at bounding box center [434, 191] width 23 height 11
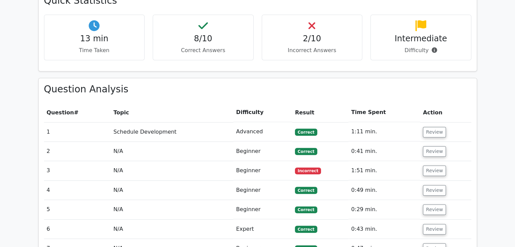
scroll to position [373, 0]
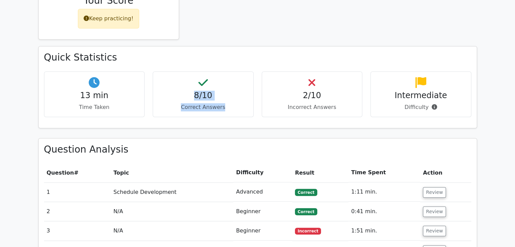
drag, startPoint x: 197, startPoint y: 64, endPoint x: 225, endPoint y: 82, distance: 33.7
click at [225, 82] on div "8/10 Correct Answers" at bounding box center [203, 94] width 101 height 46
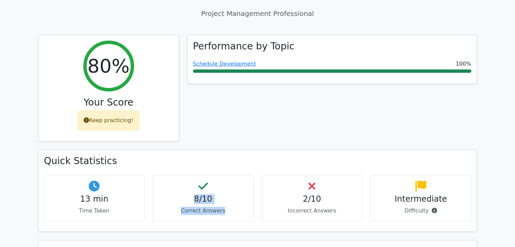
scroll to position [271, 0]
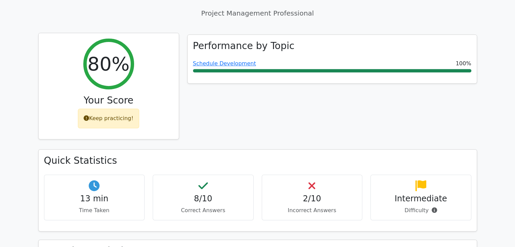
click at [116, 109] on div "Keep practicing!" at bounding box center [108, 119] width 61 height 20
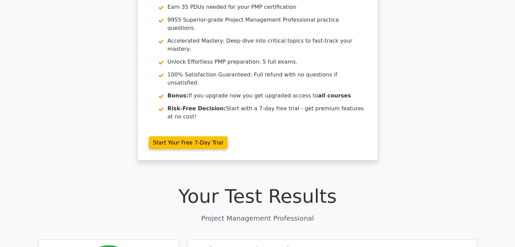
scroll to position [0, 0]
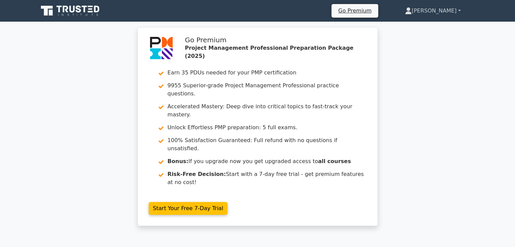
click at [460, 8] on link "[PERSON_NAME]" at bounding box center [433, 11] width 88 height 14
click at [437, 24] on link "Profile" at bounding box center [416, 26] width 54 height 11
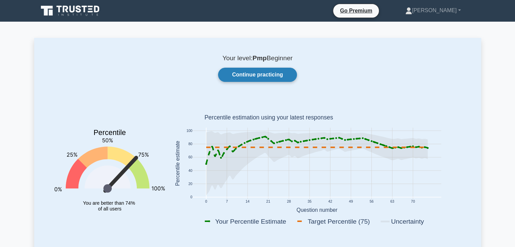
click at [261, 78] on link "Continue practicing" at bounding box center [257, 75] width 79 height 14
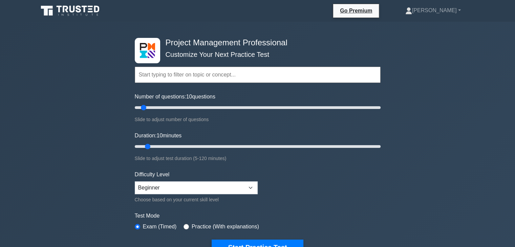
scroll to position [34, 0]
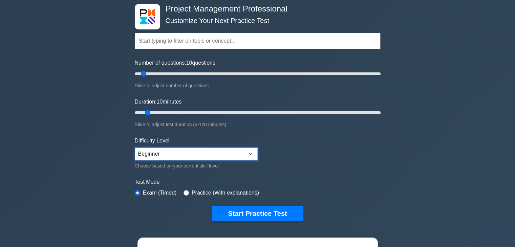
click at [254, 151] on select "Beginner Intermediate Expert" at bounding box center [196, 154] width 123 height 13
select select "expert"
click at [135, 148] on select "Beginner Intermediate Expert" at bounding box center [196, 154] width 123 height 13
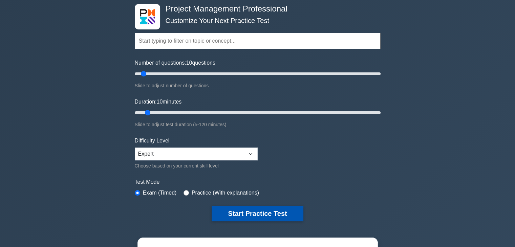
click at [253, 213] on button "Start Practice Test" at bounding box center [257, 214] width 91 height 16
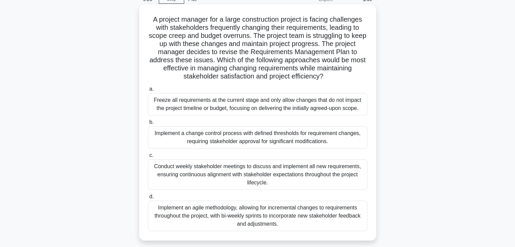
scroll to position [34, 0]
click at [224, 137] on div "Implement a change control process with defined thresholds for requirement chan…" at bounding box center [258, 137] width 220 height 22
click at [148, 124] on input "b. Implement a change control process with defined thresholds for requirement c…" at bounding box center [148, 122] width 0 height 4
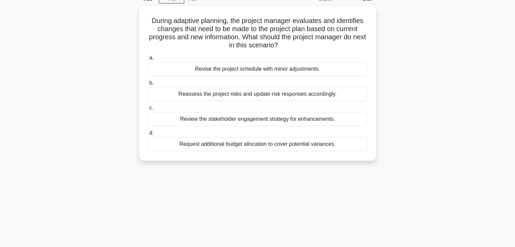
scroll to position [0, 0]
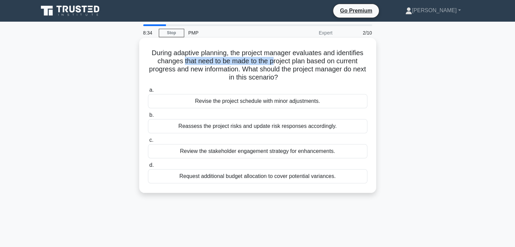
drag, startPoint x: 181, startPoint y: 62, endPoint x: 274, endPoint y: 65, distance: 92.9
click at [274, 65] on h5 "During adaptive planning, the project manager evaluates and identifies changes …" at bounding box center [257, 65] width 221 height 33
drag, startPoint x: 256, startPoint y: 70, endPoint x: 300, endPoint y: 74, distance: 44.2
click at [300, 74] on h5 "During adaptive planning, the project manager evaluates and identifies changes …" at bounding box center [257, 65] width 221 height 33
click at [252, 128] on div "Reassess the project risks and update risk responses accordingly." at bounding box center [258, 126] width 220 height 14
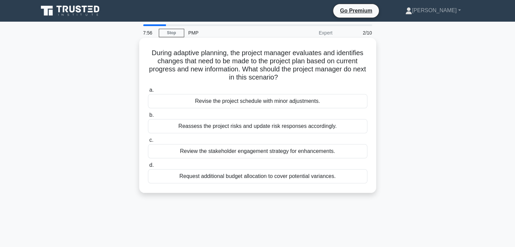
click at [148, 118] on input "b. Reassess the project risks and update risk responses accordingly." at bounding box center [148, 115] width 0 height 4
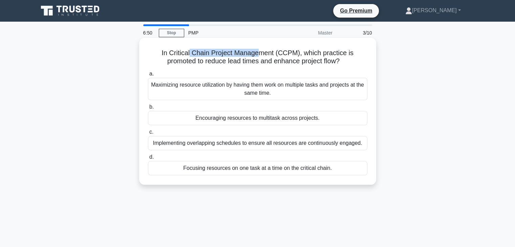
drag, startPoint x: 190, startPoint y: 56, endPoint x: 258, endPoint y: 53, distance: 67.9
click at [258, 53] on h5 "In Critical Chain Project Management (CCPM), which practice is promoted to redu…" at bounding box center [257, 57] width 221 height 17
click at [245, 170] on div "Focusing resources on one task at a time on the critical chain." at bounding box center [258, 168] width 220 height 14
click at [148, 160] on input "d. Focusing resources on one task at a time on the critical chain." at bounding box center [148, 157] width 0 height 4
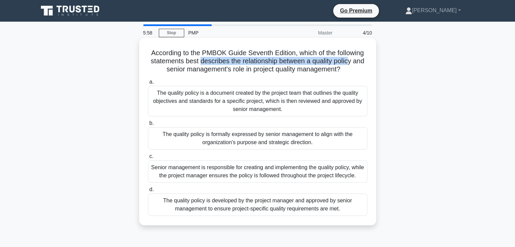
drag, startPoint x: 201, startPoint y: 63, endPoint x: 350, endPoint y: 64, distance: 149.4
click at [350, 64] on h5 "According to the PMBOK Guide Seventh Edition, which of the following statements…" at bounding box center [257, 61] width 221 height 25
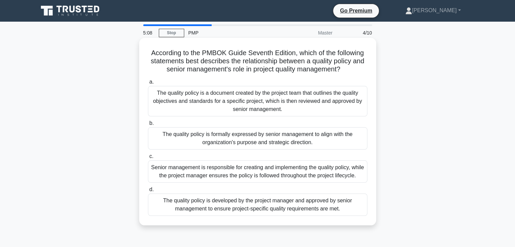
click at [274, 105] on div "The quality policy is a document created by the project team that outlines the …" at bounding box center [258, 101] width 220 height 30
click at [148, 84] on input "a. The quality policy is a document created by the project team that outlines t…" at bounding box center [148, 82] width 0 height 4
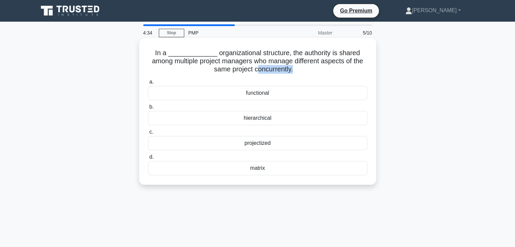
drag, startPoint x: 247, startPoint y: 71, endPoint x: 284, endPoint y: 71, distance: 36.9
click at [284, 71] on h5 "In a _____________ organizational structure, the authority is shared among mult…" at bounding box center [257, 61] width 221 height 25
drag, startPoint x: 202, startPoint y: 64, endPoint x: 234, endPoint y: 64, distance: 31.9
click at [234, 64] on h5 "In a _____________ organizational structure, the authority is shared among mult…" at bounding box center [257, 61] width 221 height 25
drag, startPoint x: 241, startPoint y: 63, endPoint x: 286, endPoint y: 64, distance: 44.4
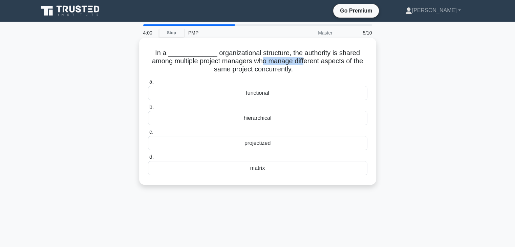
click at [286, 64] on h5 "In a _____________ organizational structure, the authority is shared among mult…" at bounding box center [257, 61] width 221 height 25
click at [267, 97] on div "functional" at bounding box center [258, 93] width 220 height 14
click at [148, 84] on input "a. functional" at bounding box center [148, 82] width 0 height 4
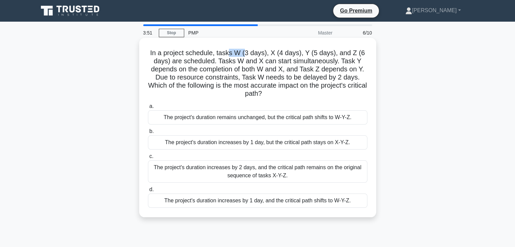
drag, startPoint x: 230, startPoint y: 54, endPoint x: 245, endPoint y: 54, distance: 15.2
click at [245, 54] on h5 "In a project schedule, tasks W (3 days), X (4 days), Y (5 days), and Z (6 days)…" at bounding box center [257, 73] width 221 height 49
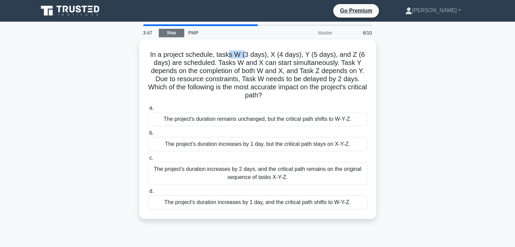
click at [171, 34] on link "Stop" at bounding box center [171, 33] width 25 height 8
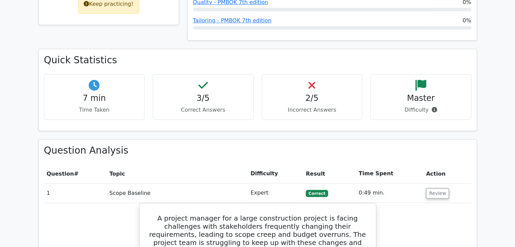
scroll to position [407, 0]
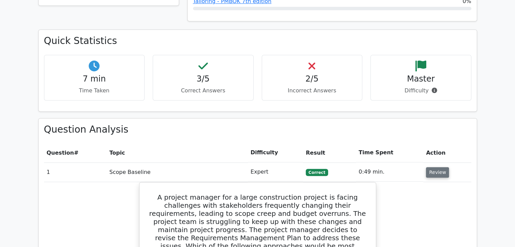
click at [433, 167] on button "Review" at bounding box center [437, 172] width 23 height 11
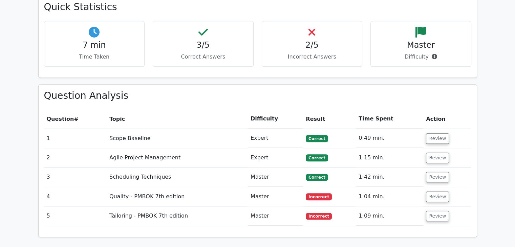
scroll to position [474, 0]
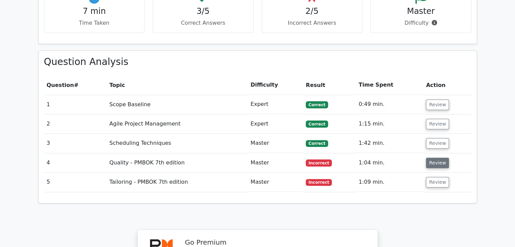
click at [436, 158] on button "Review" at bounding box center [437, 163] width 23 height 11
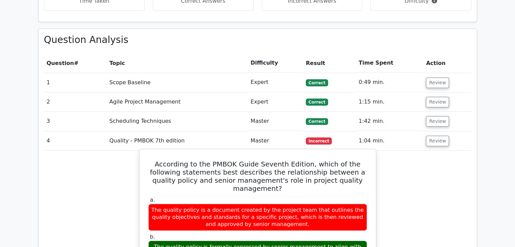
scroll to position [508, 0]
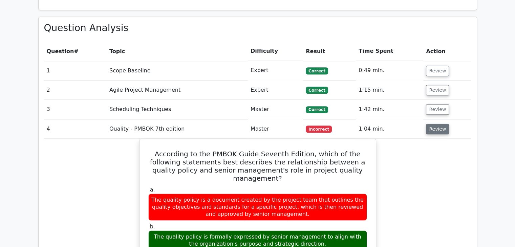
click at [428, 124] on button "Review" at bounding box center [437, 129] width 23 height 11
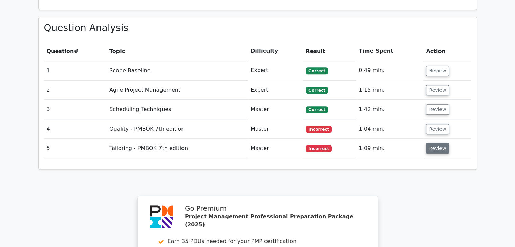
click at [430, 143] on button "Review" at bounding box center [437, 148] width 23 height 11
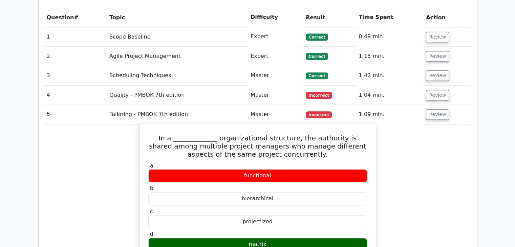
scroll to position [576, 0]
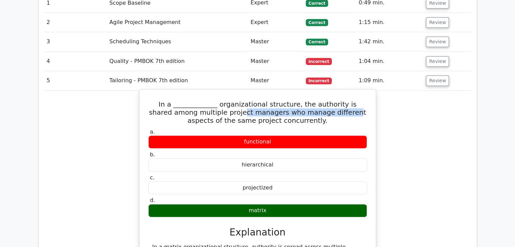
drag, startPoint x: 215, startPoint y: 81, endPoint x: 321, endPoint y: 80, distance: 105.7
click at [321, 100] on h5 "In a _____________ organizational structure, the authority is shared among mult…" at bounding box center [258, 112] width 220 height 24
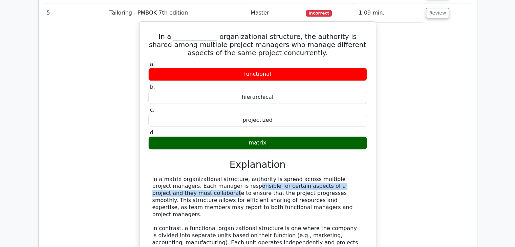
drag, startPoint x: 187, startPoint y: 153, endPoint x: 340, endPoint y: 153, distance: 152.5
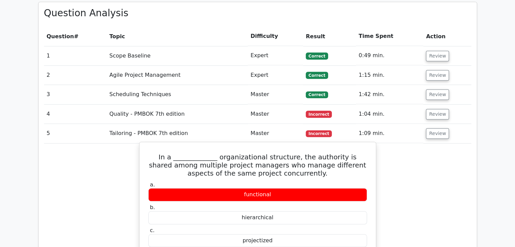
scroll to position [508, 0]
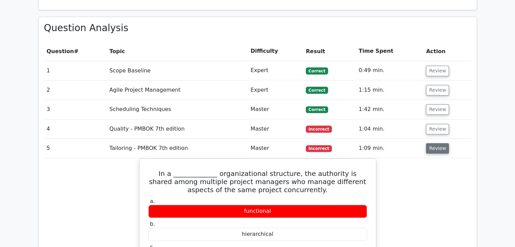
click at [431, 143] on button "Review" at bounding box center [437, 148] width 23 height 11
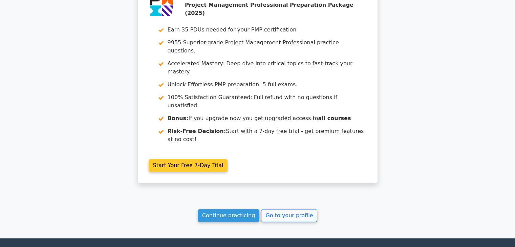
scroll to position [723, 0]
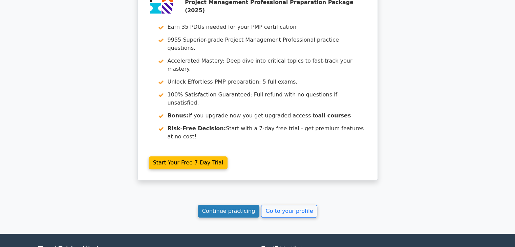
click at [238, 205] on link "Continue practicing" at bounding box center [229, 211] width 62 height 13
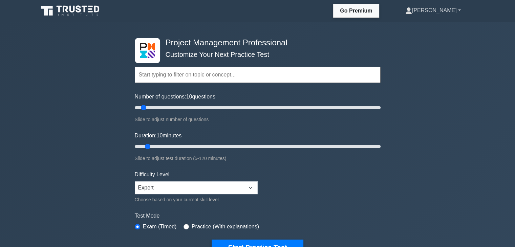
click at [457, 9] on link "[PERSON_NAME]" at bounding box center [433, 11] width 88 height 14
click at [443, 26] on link "Profile" at bounding box center [417, 26] width 54 height 11
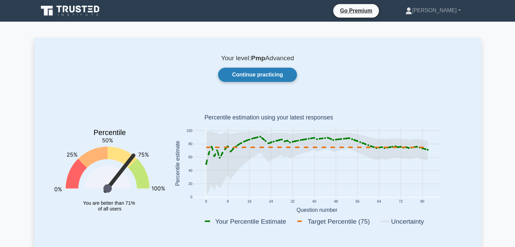
click at [276, 76] on link "Continue practicing" at bounding box center [257, 75] width 79 height 14
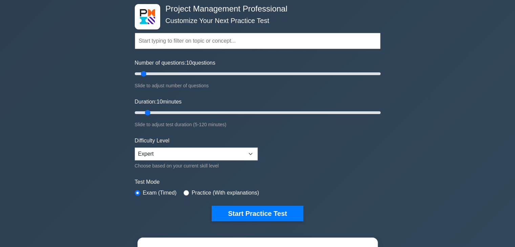
scroll to position [68, 0]
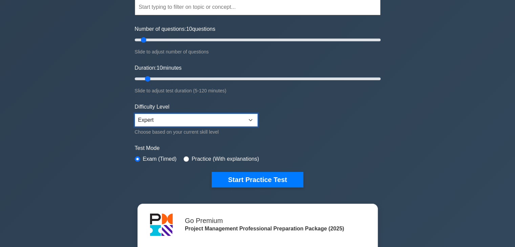
click at [241, 120] on select "Beginner Intermediate Expert" at bounding box center [196, 120] width 123 height 13
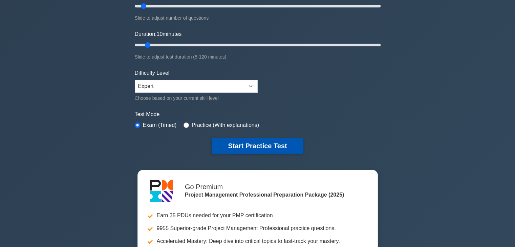
click at [297, 148] on button "Start Practice Test" at bounding box center [257, 146] width 91 height 16
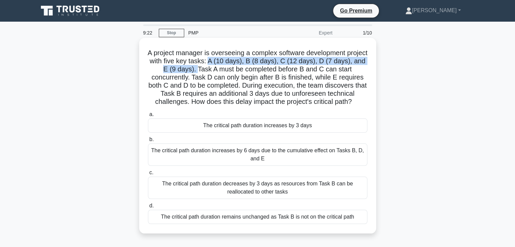
drag, startPoint x: 240, startPoint y: 63, endPoint x: 222, endPoint y: 68, distance: 19.0
click at [222, 68] on h5 "A project manager is overseeing a complex software development project with fiv…" at bounding box center [257, 78] width 221 height 58
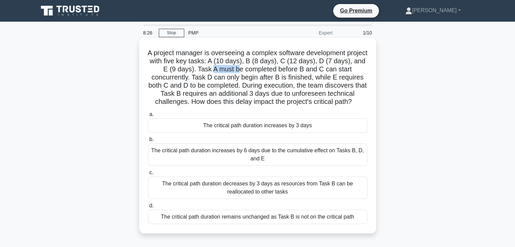
drag, startPoint x: 236, startPoint y: 73, endPoint x: 261, endPoint y: 73, distance: 25.4
click at [261, 73] on h5 "A project manager is overseeing a complex software development project with fiv…" at bounding box center [257, 78] width 221 height 58
drag, startPoint x: 224, startPoint y: 79, endPoint x: 323, endPoint y: 77, distance: 98.6
click at [323, 77] on h5 "A project manager is overseeing a complex software development project with fiv…" at bounding box center [257, 78] width 221 height 58
click at [264, 133] on div "The critical path duration increases by 3 days" at bounding box center [258, 126] width 220 height 14
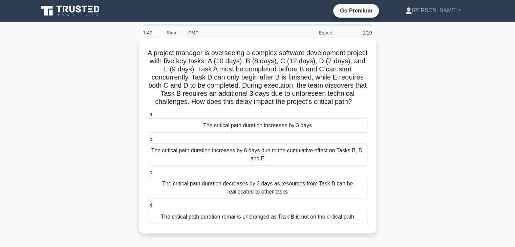
click at [148, 117] on input "a. The critical path duration increases by 3 days" at bounding box center [148, 114] width 0 height 4
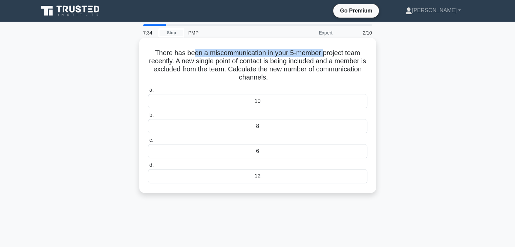
drag, startPoint x: 190, startPoint y: 54, endPoint x: 324, endPoint y: 56, distance: 133.9
click at [324, 56] on h5 "There has been a miscommunication in your 5-member project team recently. A new…" at bounding box center [257, 65] width 221 height 33
click at [227, 57] on h5 "There has been a miscommunication in your 5-member project team recently. A new…" at bounding box center [257, 65] width 221 height 33
drag, startPoint x: 183, startPoint y: 54, endPoint x: 328, endPoint y: 55, distance: 144.7
click at [328, 55] on h5 "There has been a miscommunication in your 5-member project team recently. A new…" at bounding box center [257, 65] width 221 height 33
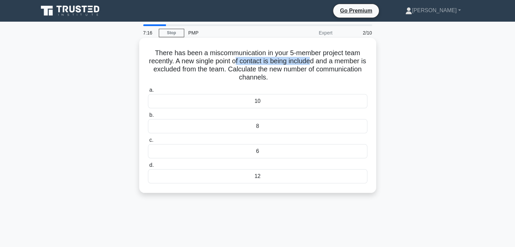
drag, startPoint x: 238, startPoint y: 63, endPoint x: 315, endPoint y: 60, distance: 77.3
click at [315, 60] on h5 "There has been a miscommunication in your 5-member project team recently. A new…" at bounding box center [257, 65] width 221 height 33
drag, startPoint x: 192, startPoint y: 61, endPoint x: 313, endPoint y: 63, distance: 121.0
click at [313, 63] on h5 "There has been a miscommunication in your 5-member project team recently. A new…" at bounding box center [257, 65] width 221 height 33
click at [262, 128] on div "8" at bounding box center [258, 126] width 220 height 14
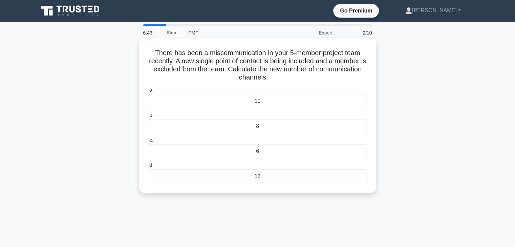
click at [148, 118] on input "b. 8" at bounding box center [148, 115] width 0 height 4
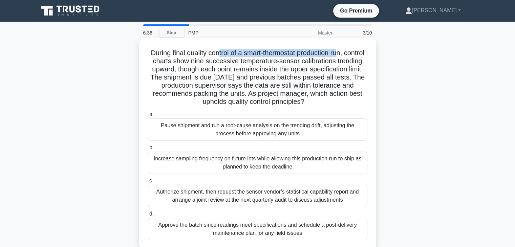
drag, startPoint x: 228, startPoint y: 57, endPoint x: 351, endPoint y: 56, distance: 122.7
click at [351, 56] on h5 "During final quality control of a smart-thermostat production run, control char…" at bounding box center [257, 78] width 221 height 58
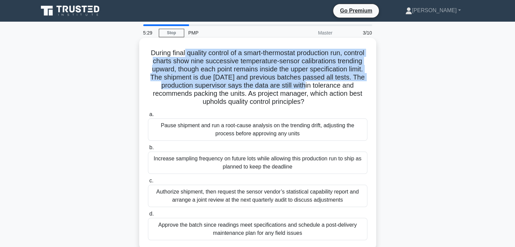
drag, startPoint x: 193, startPoint y: 54, endPoint x: 355, endPoint y: 82, distance: 164.3
click at [355, 82] on h5 "During final quality control of a smart-thermostat production run, control char…" at bounding box center [257, 78] width 221 height 58
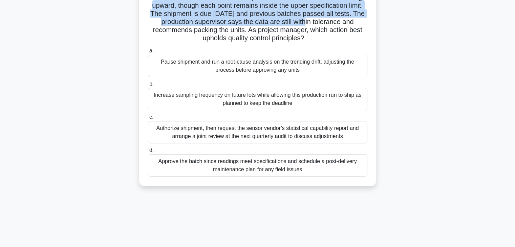
scroll to position [68, 0]
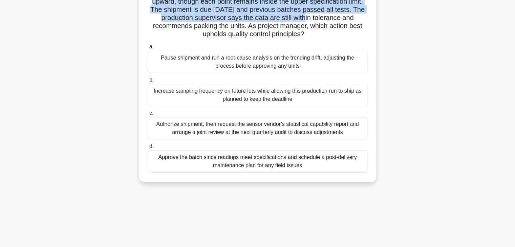
drag, startPoint x: 193, startPoint y: 127, endPoint x: 354, endPoint y: 126, distance: 161.3
click at [354, 126] on div "Authorize shipment, then request the sensor vendor’s statistical capability rep…" at bounding box center [258, 128] width 220 height 22
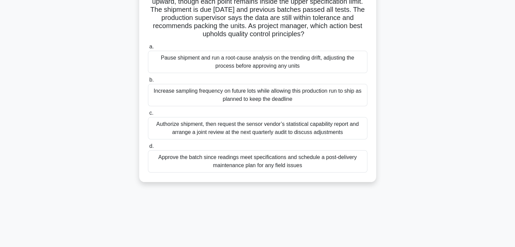
click at [258, 133] on div "Authorize shipment, then request the sensor vendor’s statistical capability rep…" at bounding box center [258, 128] width 220 height 22
click at [148, 116] on input "c. Authorize shipment, then request the sensor vendor’s statistical capability …" at bounding box center [148, 113] width 0 height 4
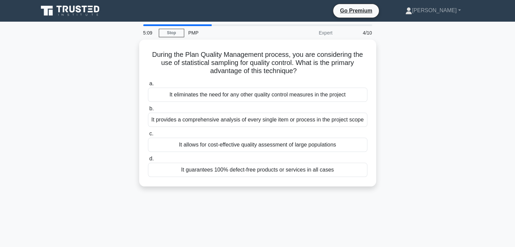
scroll to position [0, 0]
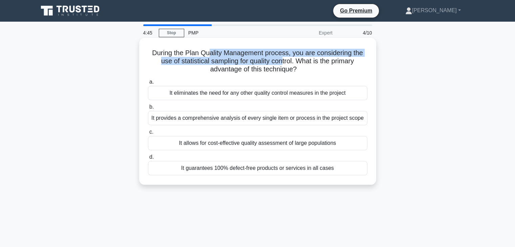
drag, startPoint x: 207, startPoint y: 54, endPoint x: 284, endPoint y: 61, distance: 77.3
click at [284, 61] on h5 "During the Plan Quality Management process, you are considering the use of stat…" at bounding box center [257, 61] width 221 height 25
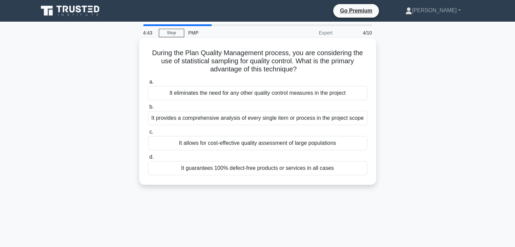
click at [262, 143] on div "It allows for cost-effective quality assessment of large populations" at bounding box center [258, 143] width 220 height 14
click at [148, 135] on input "c. It allows for cost-effective quality assessment of large populations" at bounding box center [148, 132] width 0 height 4
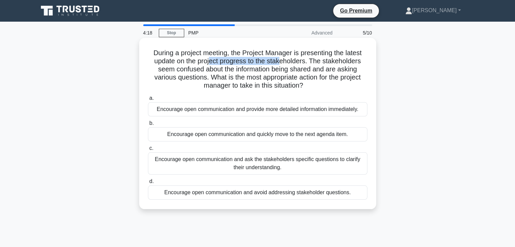
drag, startPoint x: 209, startPoint y: 61, endPoint x: 282, endPoint y: 62, distance: 72.5
click at [282, 62] on h5 "During a project meeting, the Project Manager is presenting the latest update o…" at bounding box center [257, 69] width 221 height 41
click at [262, 166] on div "Encourage open communication and ask the stakeholders specific questions to cla…" at bounding box center [258, 163] width 220 height 22
click at [148, 151] on input "c. Encourage open communication and ask the stakeholders specific questions to …" at bounding box center [148, 148] width 0 height 4
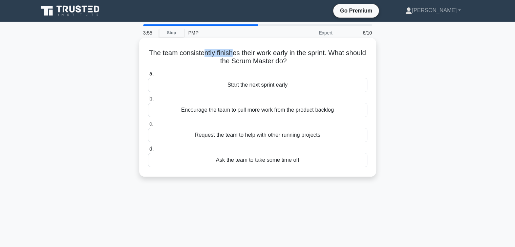
drag, startPoint x: 217, startPoint y: 53, endPoint x: 241, endPoint y: 54, distance: 24.4
click at [241, 54] on h5 "The team consistently finishes their work early in the sprint. What should the …" at bounding box center [257, 57] width 221 height 17
click at [262, 110] on div "Encourage the team to pull more work from the product backlog" at bounding box center [258, 110] width 220 height 14
click at [148, 101] on input "b. Encourage the team to pull more work from the product backlog" at bounding box center [148, 99] width 0 height 4
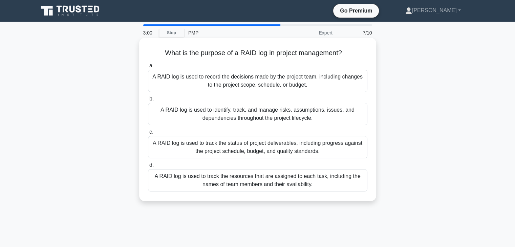
click at [180, 183] on div "A RAID log is used to track the resources that are assigned to each task, inclu…" at bounding box center [258, 180] width 220 height 22
click at [148, 168] on input "d. A RAID log is used to track the resources that are assigned to each task, in…" at bounding box center [148, 165] width 0 height 4
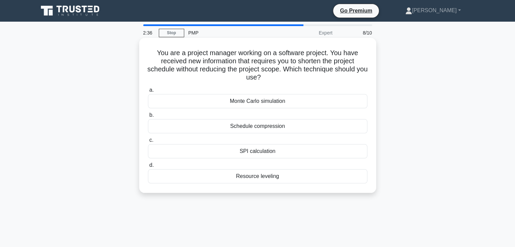
click at [241, 126] on div "Schedule compression" at bounding box center [258, 126] width 220 height 14
click at [148, 118] on input "b. Schedule compression" at bounding box center [148, 115] width 0 height 4
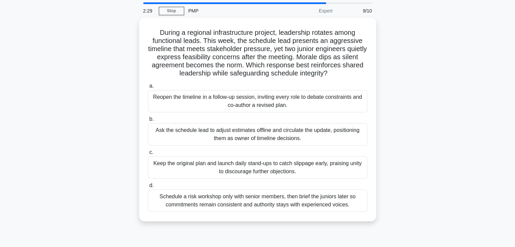
scroll to position [34, 0]
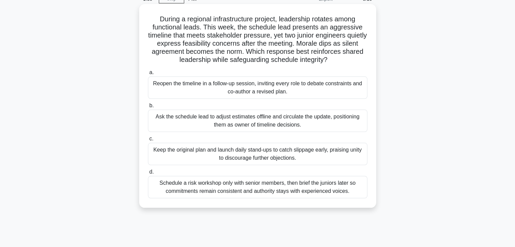
click at [248, 93] on div "Reopen the timeline in a follow-up session, inviting every role to debate const…" at bounding box center [258, 88] width 220 height 22
click at [148, 75] on input "a. Reopen the timeline in a follow-up session, inviting every role to debate co…" at bounding box center [148, 72] width 0 height 4
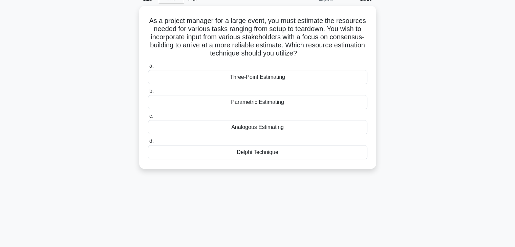
scroll to position [0, 0]
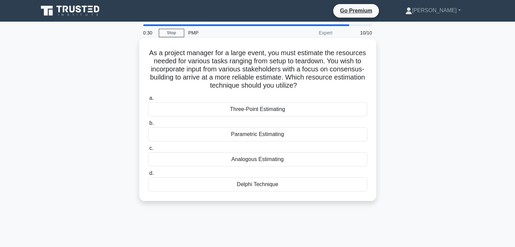
click at [240, 162] on div "Analogous Estimating" at bounding box center [258, 159] width 220 height 14
click at [148, 151] on input "c. Analogous Estimating" at bounding box center [148, 148] width 0 height 4
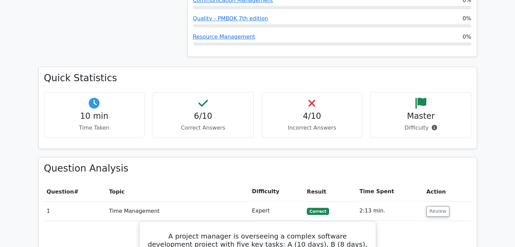
scroll to position [441, 0]
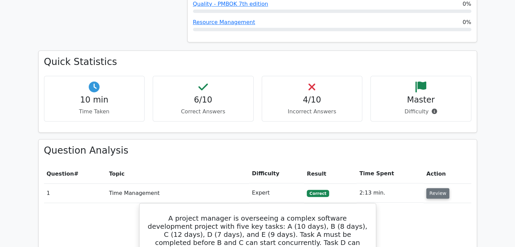
click at [435, 188] on button "Review" at bounding box center [438, 193] width 23 height 11
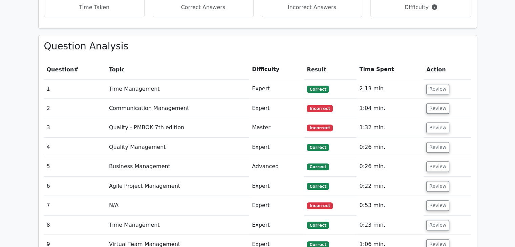
scroll to position [508, 0]
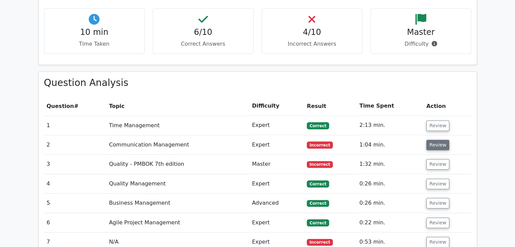
click at [436, 140] on button "Review" at bounding box center [438, 145] width 23 height 11
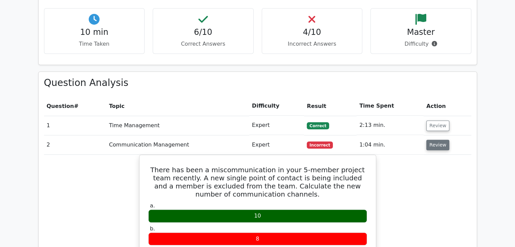
click at [435, 140] on button "Review" at bounding box center [438, 145] width 23 height 11
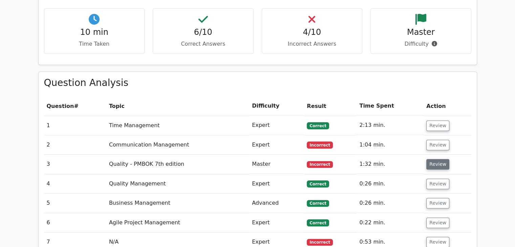
click at [439, 159] on button "Review" at bounding box center [438, 164] width 23 height 11
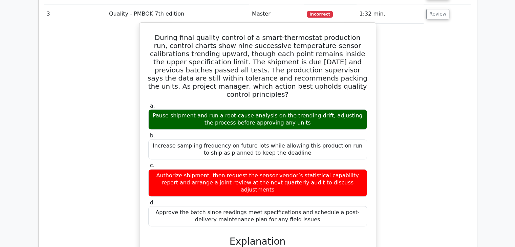
scroll to position [610, 0]
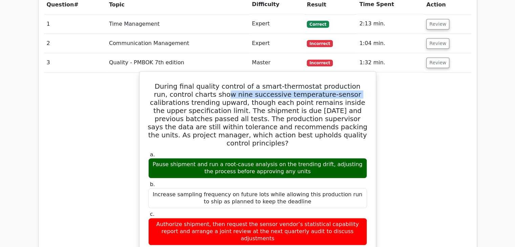
drag, startPoint x: 211, startPoint y: 60, endPoint x: 326, endPoint y: 64, distance: 115.3
click at [326, 82] on h5 "During final quality control of a smart-thermostat production run, control char…" at bounding box center [258, 114] width 220 height 65
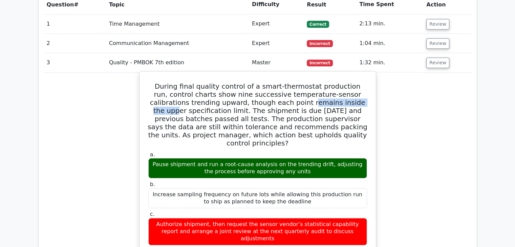
drag, startPoint x: 279, startPoint y: 71, endPoint x: 347, endPoint y: 71, distance: 68.8
click at [347, 82] on h5 "During final quality control of a smart-thermostat production run, control char…" at bounding box center [258, 114] width 220 height 65
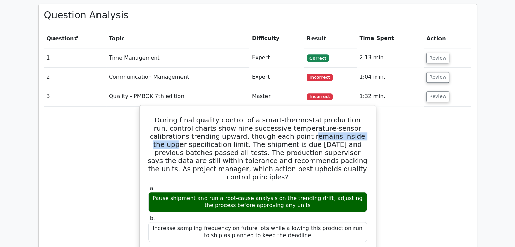
scroll to position [542, 0]
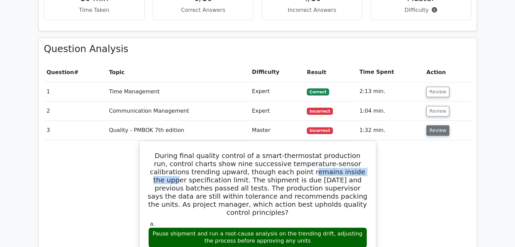
click at [434, 125] on button "Review" at bounding box center [438, 130] width 23 height 11
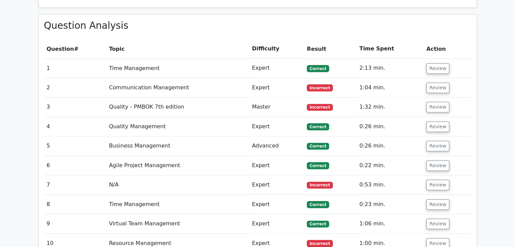
scroll to position [576, 0]
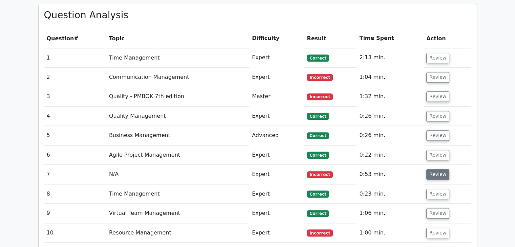
click at [432, 169] on button "Review" at bounding box center [438, 174] width 23 height 11
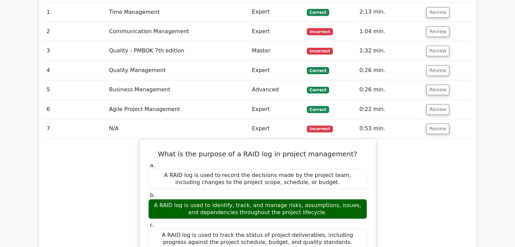
scroll to position [610, 0]
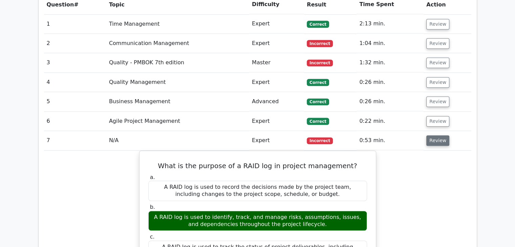
click at [436, 136] on button "Review" at bounding box center [438, 141] width 23 height 11
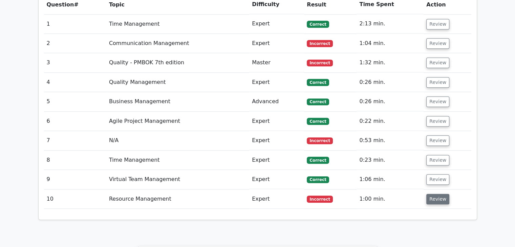
click at [436, 194] on button "Review" at bounding box center [438, 199] width 23 height 11
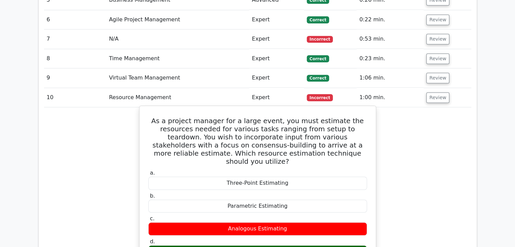
scroll to position [644, 0]
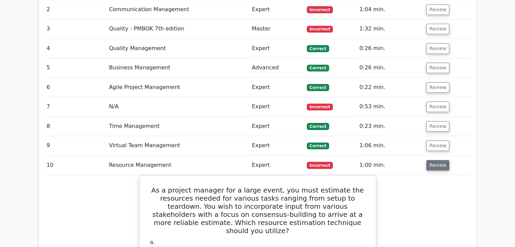
click at [438, 160] on button "Review" at bounding box center [438, 165] width 23 height 11
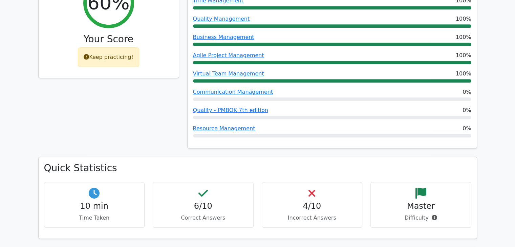
scroll to position [305, 0]
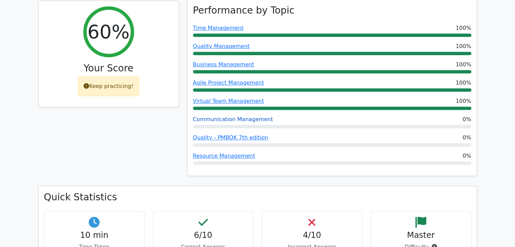
click at [233, 116] on link "Communication Management" at bounding box center [233, 119] width 80 height 6
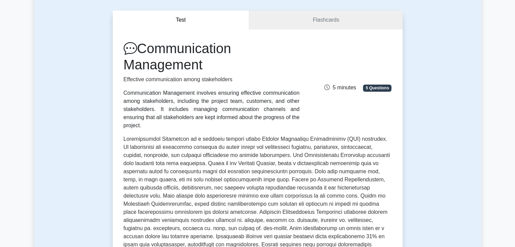
scroll to position [68, 0]
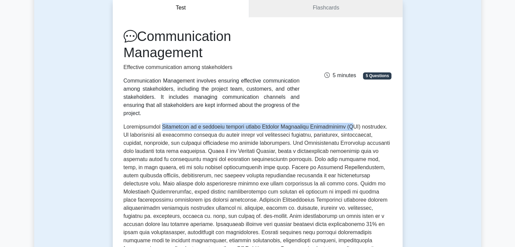
drag, startPoint x: 163, startPoint y: 116, endPoint x: 348, endPoint y: 119, distance: 185.0
click at [348, 123] on p at bounding box center [258, 205] width 268 height 165
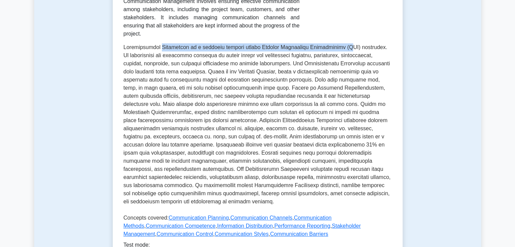
scroll to position [136, 0]
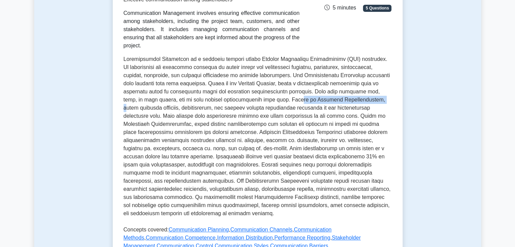
drag, startPoint x: 282, startPoint y: 94, endPoint x: 366, endPoint y: 95, distance: 84.7
click at [366, 95] on p at bounding box center [258, 137] width 268 height 165
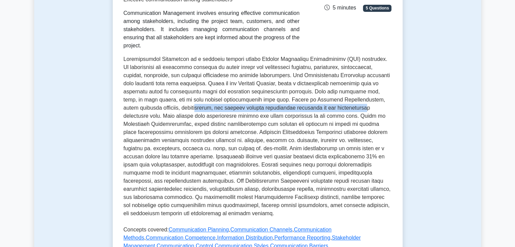
drag, startPoint x: 179, startPoint y: 100, endPoint x: 346, endPoint y: 102, distance: 167.4
click at [346, 102] on p at bounding box center [258, 137] width 268 height 165
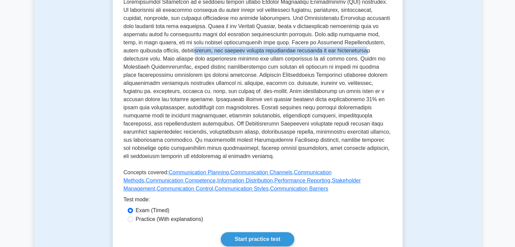
scroll to position [203, 0]
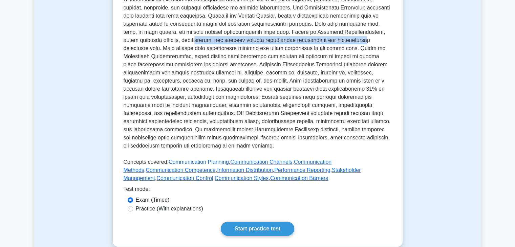
click at [190, 159] on link "Communication Planning" at bounding box center [199, 162] width 60 height 6
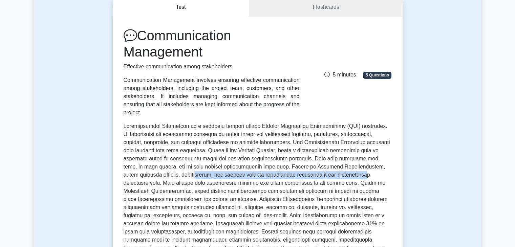
scroll to position [0, 0]
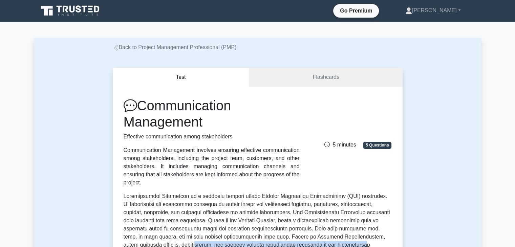
click at [143, 49] on link "Back to Project Management Professional (PMP)" at bounding box center [175, 47] width 124 height 6
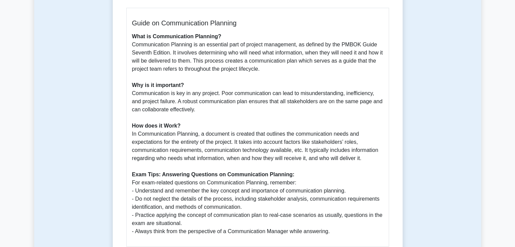
scroll to position [203, 0]
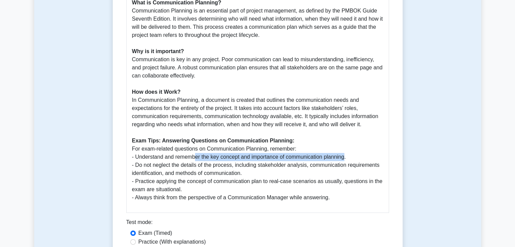
drag, startPoint x: 191, startPoint y: 160, endPoint x: 343, endPoint y: 161, distance: 151.8
click at [343, 161] on p "What is Communication Planning? Communication Planning is an essential part of …" at bounding box center [257, 100] width 251 height 203
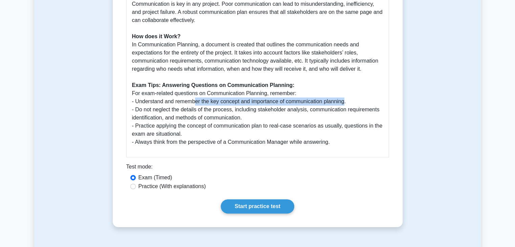
scroll to position [271, 0]
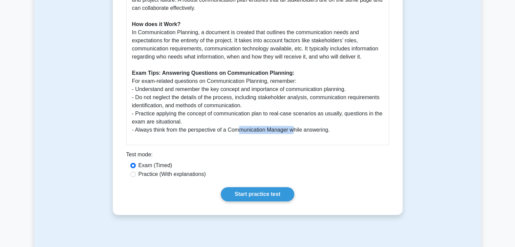
drag, startPoint x: 235, startPoint y: 132, endPoint x: 292, endPoint y: 136, distance: 57.1
click at [292, 136] on div "Guide on Communication Planning What is Communication Planning? Communication P…" at bounding box center [257, 25] width 263 height 239
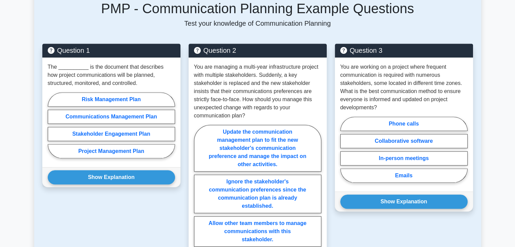
scroll to position [508, 0]
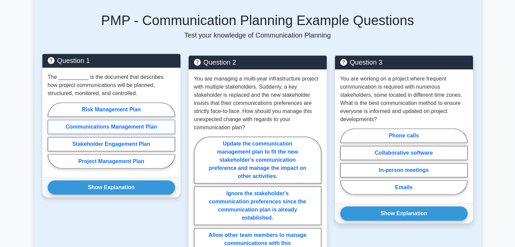
click at [90, 126] on label "Communications Management Plan" at bounding box center [111, 127] width 127 height 14
click at [52, 136] on input "Communications Management Plan" at bounding box center [50, 138] width 4 height 4
radio input "true"
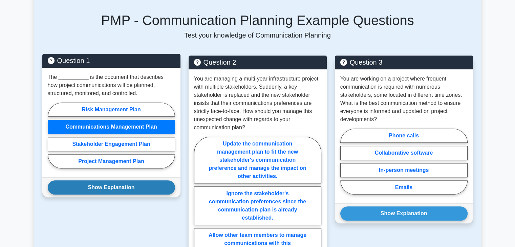
click at [110, 186] on button "Show Explanation" at bounding box center [111, 188] width 127 height 14
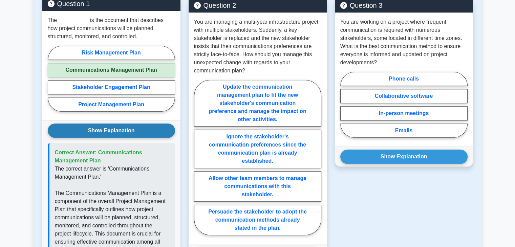
scroll to position [576, 0]
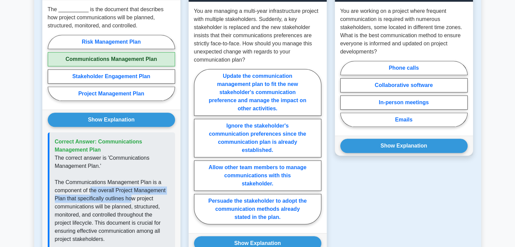
drag, startPoint x: 92, startPoint y: 189, endPoint x: 132, endPoint y: 200, distance: 41.8
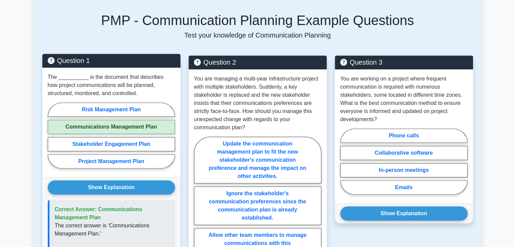
scroll to position [542, 0]
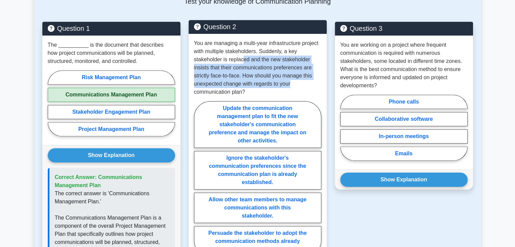
drag, startPoint x: 242, startPoint y: 59, endPoint x: 307, endPoint y: 80, distance: 68.1
click at [307, 80] on p "You are managing a multi-year infrastructure project with multiple stakeholders…" at bounding box center [257, 67] width 127 height 57
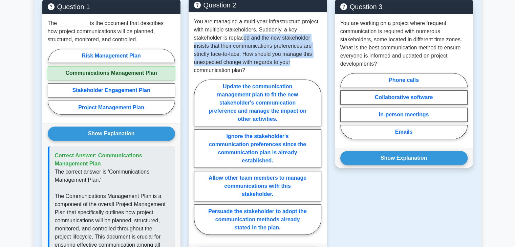
scroll to position [576, 0]
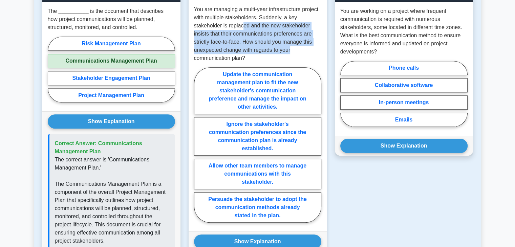
click at [254, 29] on p "You are managing a multi-year infrastructure project with multiple stakeholders…" at bounding box center [257, 33] width 127 height 57
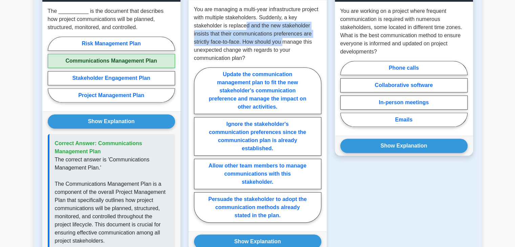
drag, startPoint x: 247, startPoint y: 27, endPoint x: 285, endPoint y: 41, distance: 40.6
click at [285, 41] on p "You are managing a multi-year infrastructure project with multiple stakeholders…" at bounding box center [257, 33] width 127 height 57
click at [259, 100] on label "Update the communication management plan to fit the new stakeholder's communica…" at bounding box center [257, 90] width 127 height 47
click at [199, 145] on input "Update the communication management plan to fit the new stakeholder's communica…" at bounding box center [196, 147] width 4 height 4
radio input "true"
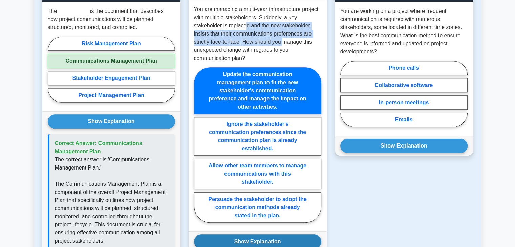
click at [252, 235] on button "Show Explanation" at bounding box center [257, 242] width 127 height 14
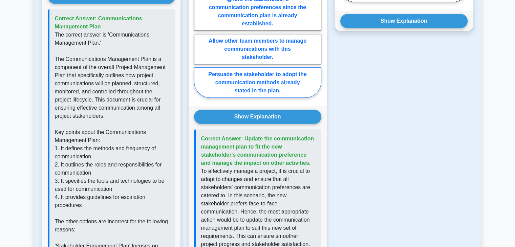
scroll to position [712, 0]
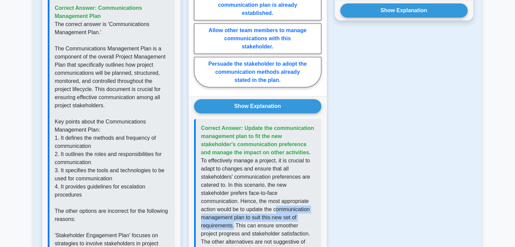
drag, startPoint x: 212, startPoint y: 202, endPoint x: 269, endPoint y: 211, distance: 58.0
click at [269, 211] on p "To effectively manage a project, it is crucial to adapt to changes and ensure t…" at bounding box center [258, 230] width 115 height 146
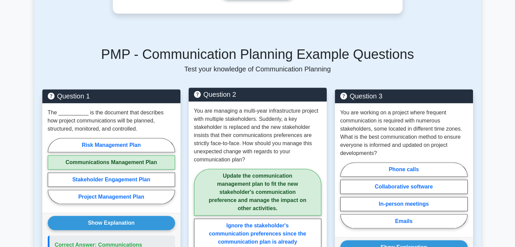
scroll to position [508, 0]
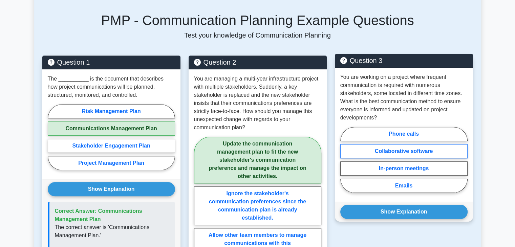
click at [386, 151] on label "Collaborative software" at bounding box center [404, 151] width 127 height 14
click at [345, 160] on input "Collaborative software" at bounding box center [343, 162] width 4 height 4
radio input "true"
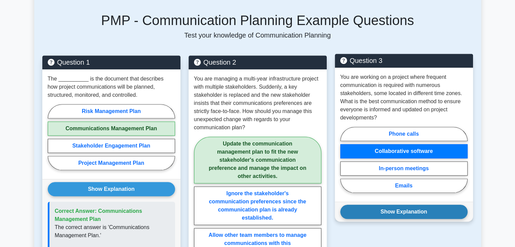
click at [400, 210] on button "Show Explanation" at bounding box center [404, 212] width 127 height 14
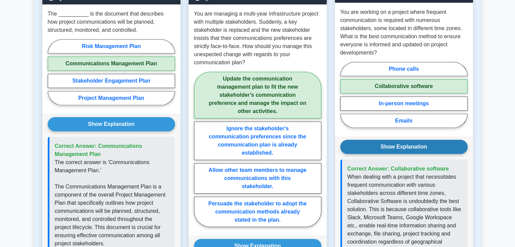
scroll to position [576, 0]
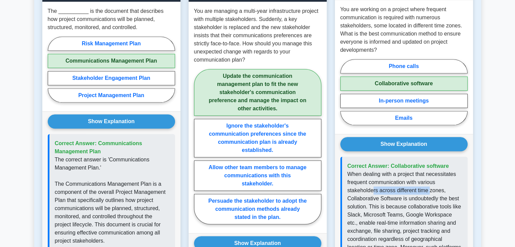
drag, startPoint x: 382, startPoint y: 190, endPoint x: 430, endPoint y: 191, distance: 48.1
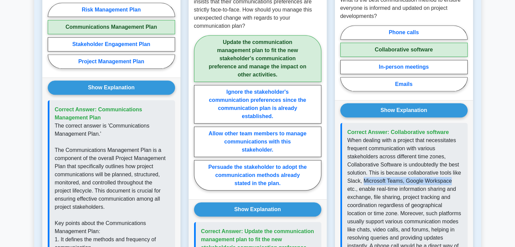
drag, startPoint x: 366, startPoint y: 183, endPoint x: 449, endPoint y: 183, distance: 83.7
click at [449, 183] on p "When dealing with a project that necessitates frequent communication with vario…" at bounding box center [405, 226] width 115 height 179
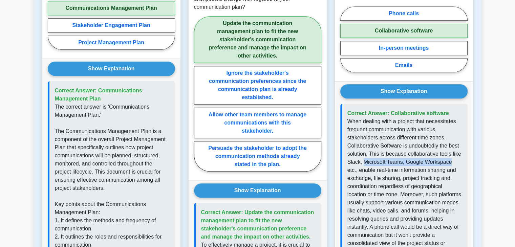
scroll to position [644, 0]
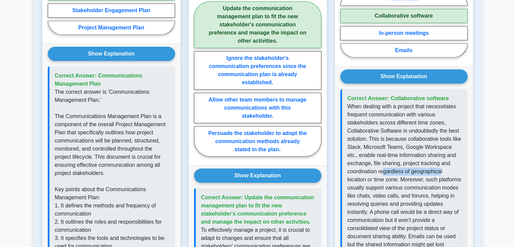
drag, startPoint x: 383, startPoint y: 172, endPoint x: 441, endPoint y: 174, distance: 57.7
click at [441, 174] on p "When dealing with a project that necessitates frequent communication with vario…" at bounding box center [405, 192] width 115 height 179
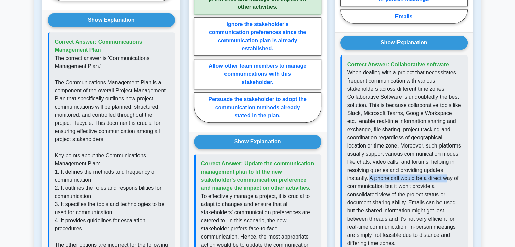
drag, startPoint x: 370, startPoint y: 180, endPoint x: 449, endPoint y: 180, distance: 79.0
click at [449, 180] on p "When dealing with a project that necessitates frequent communication with vario…" at bounding box center [405, 158] width 115 height 179
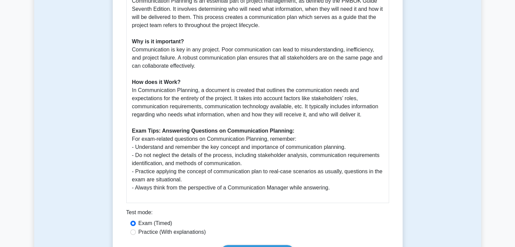
scroll to position [203, 0]
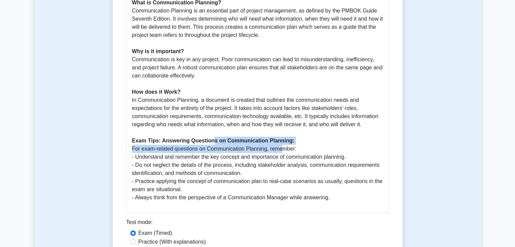
drag, startPoint x: 214, startPoint y: 143, endPoint x: 278, endPoint y: 147, distance: 63.8
click at [278, 147] on p "What is Communication Planning? Communication Planning is an essential part of …" at bounding box center [257, 100] width 251 height 203
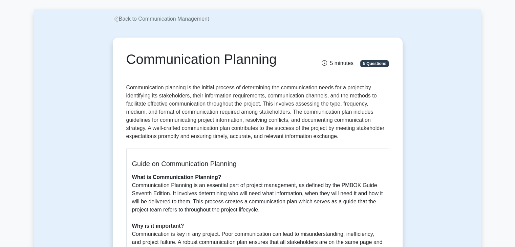
scroll to position [0, 0]
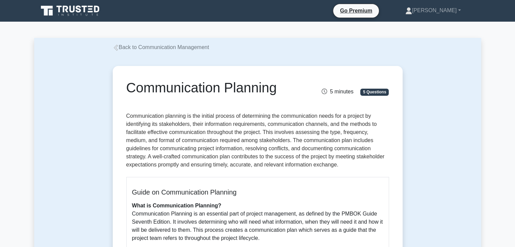
click at [347, 91] on span "5 minutes" at bounding box center [338, 92] width 32 height 6
click at [371, 94] on span "5 Questions" at bounding box center [375, 92] width 28 height 7
click at [325, 92] on icon at bounding box center [324, 92] width 5 height 6
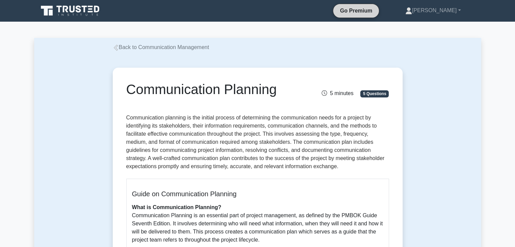
click at [376, 14] on link "Go Premium" at bounding box center [356, 10] width 40 height 8
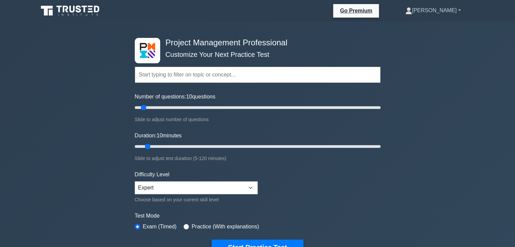
click at [448, 9] on link "[PERSON_NAME]" at bounding box center [433, 11] width 88 height 14
click at [436, 26] on link "Profile" at bounding box center [417, 26] width 54 height 11
